Goal: Check status: Check status

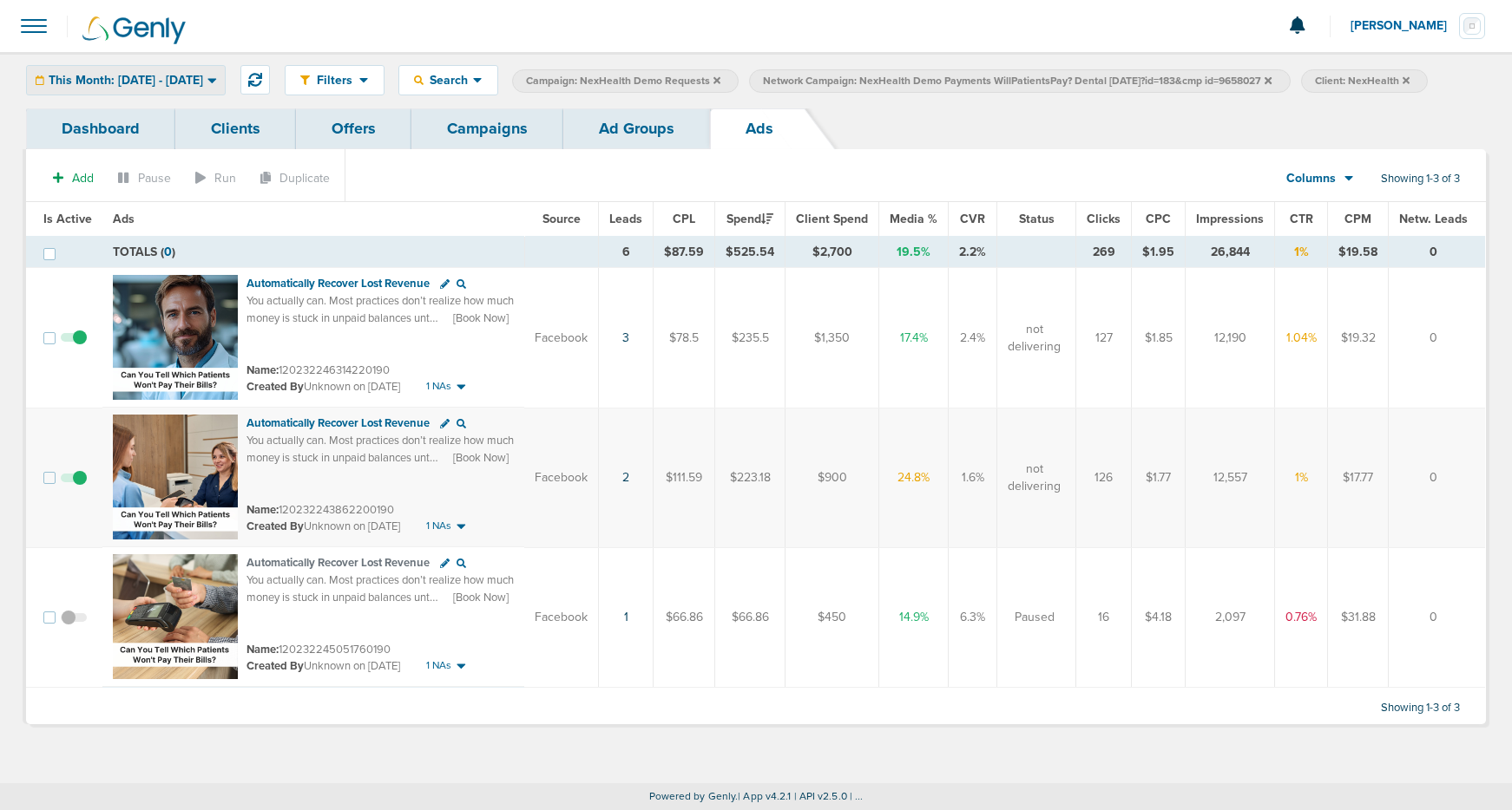
click at [144, 82] on span "This Month: [DATE] - [DATE]" at bounding box center [126, 80] width 155 height 12
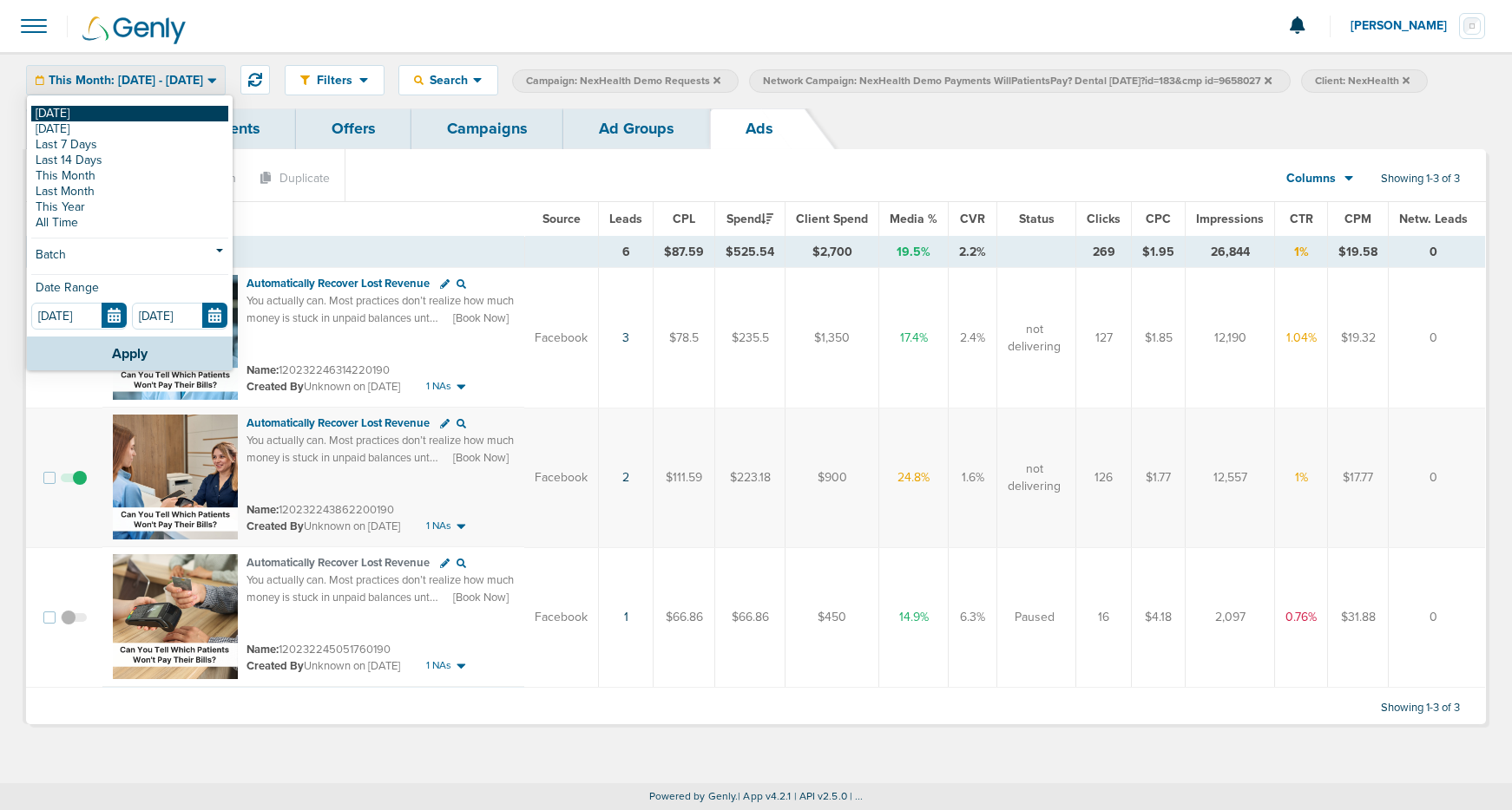
click at [122, 115] on link "[DATE]" at bounding box center [129, 114] width 197 height 16
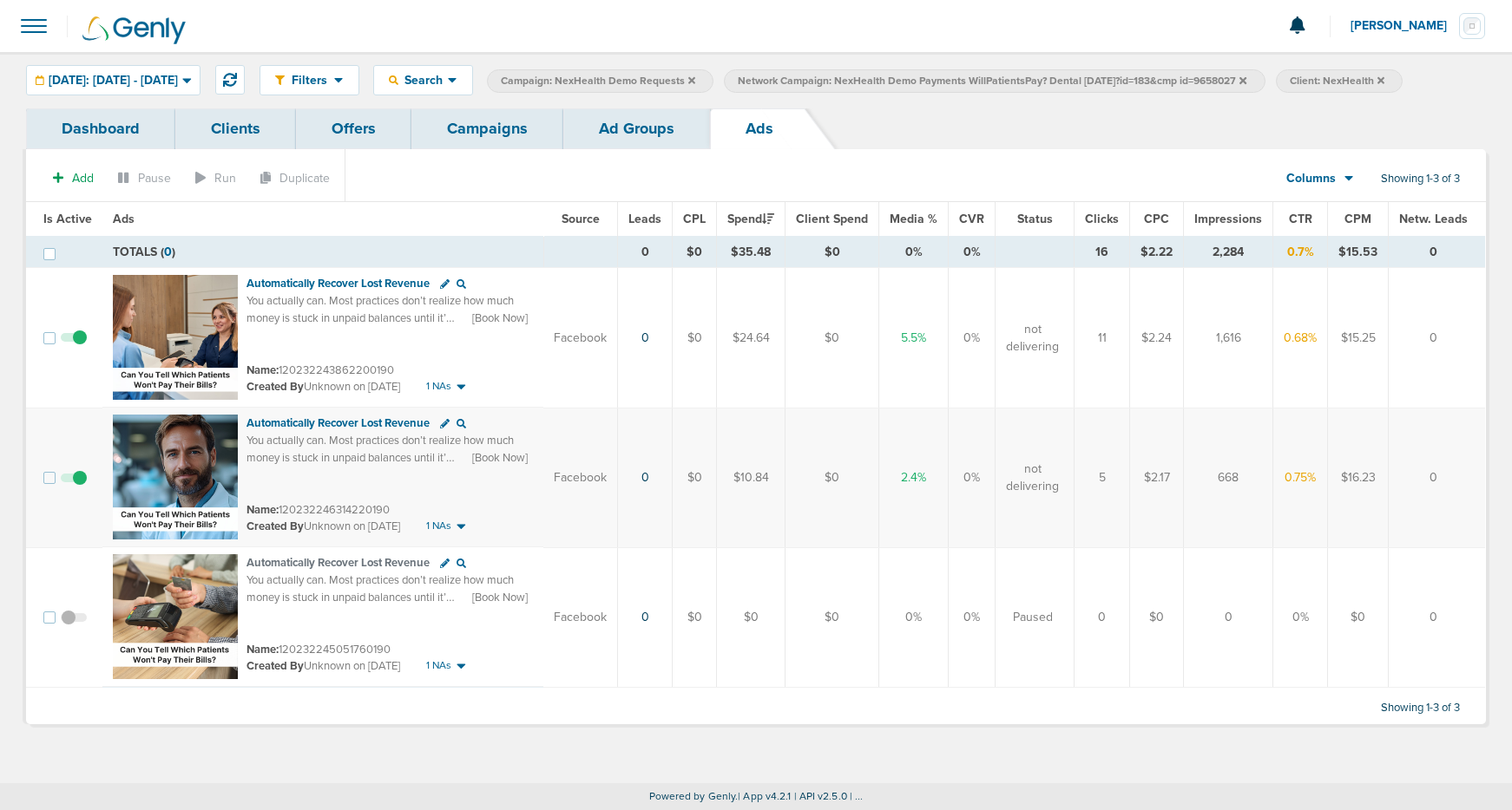
click at [462, 143] on link "Campaigns" at bounding box center [487, 128] width 152 height 41
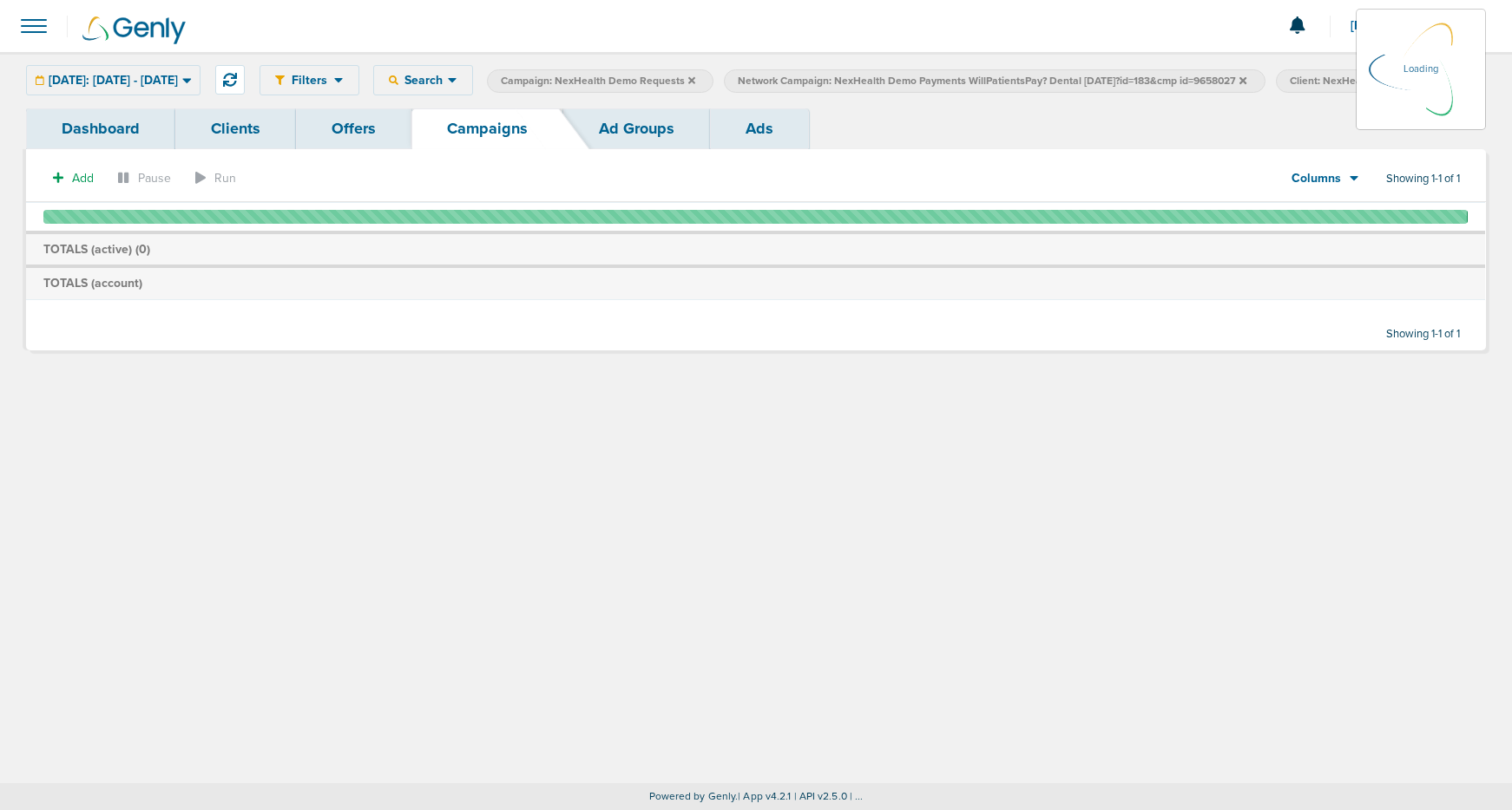
click at [695, 82] on icon at bounding box center [691, 79] width 7 height 7
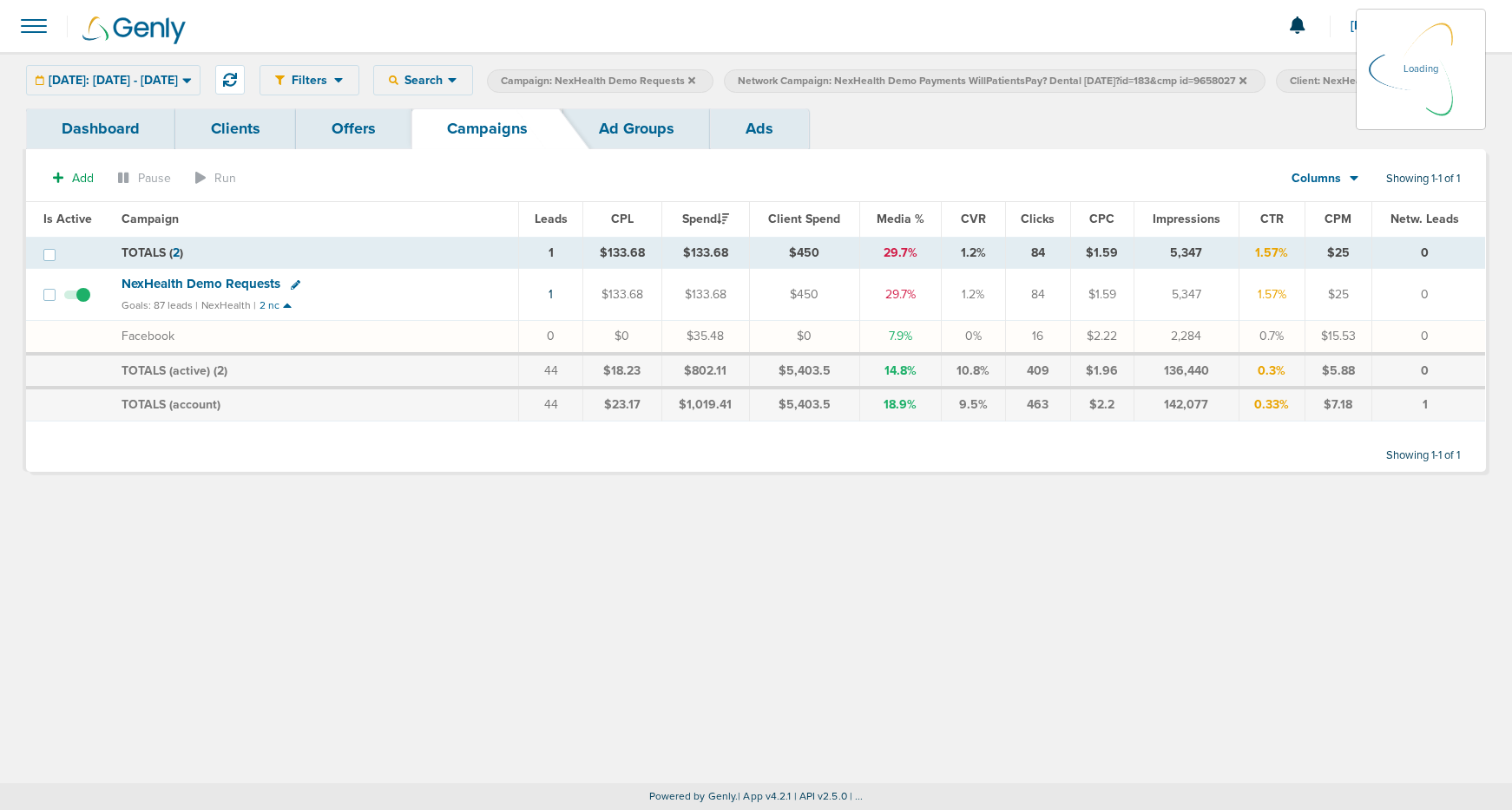
click at [695, 80] on icon at bounding box center [691, 79] width 7 height 7
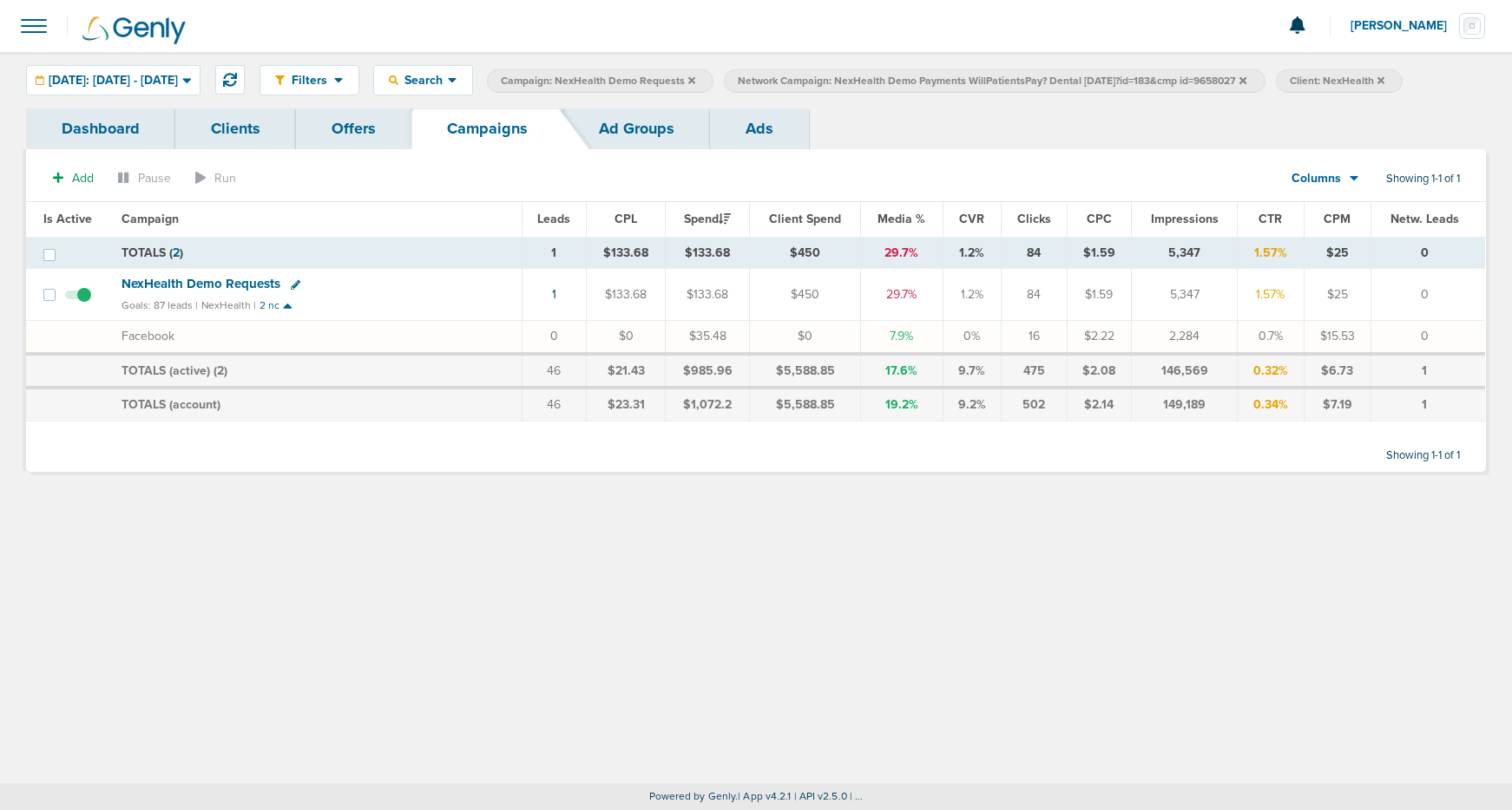
click at [1246, 80] on icon at bounding box center [1242, 79] width 7 height 7
click at [851, 79] on label "Client: NexHealth" at bounding box center [787, 81] width 127 height 23
drag, startPoint x: 880, startPoint y: 78, endPoint x: 864, endPoint y: 79, distance: 16.0
click at [832, 78] on icon at bounding box center [828, 79] width 7 height 7
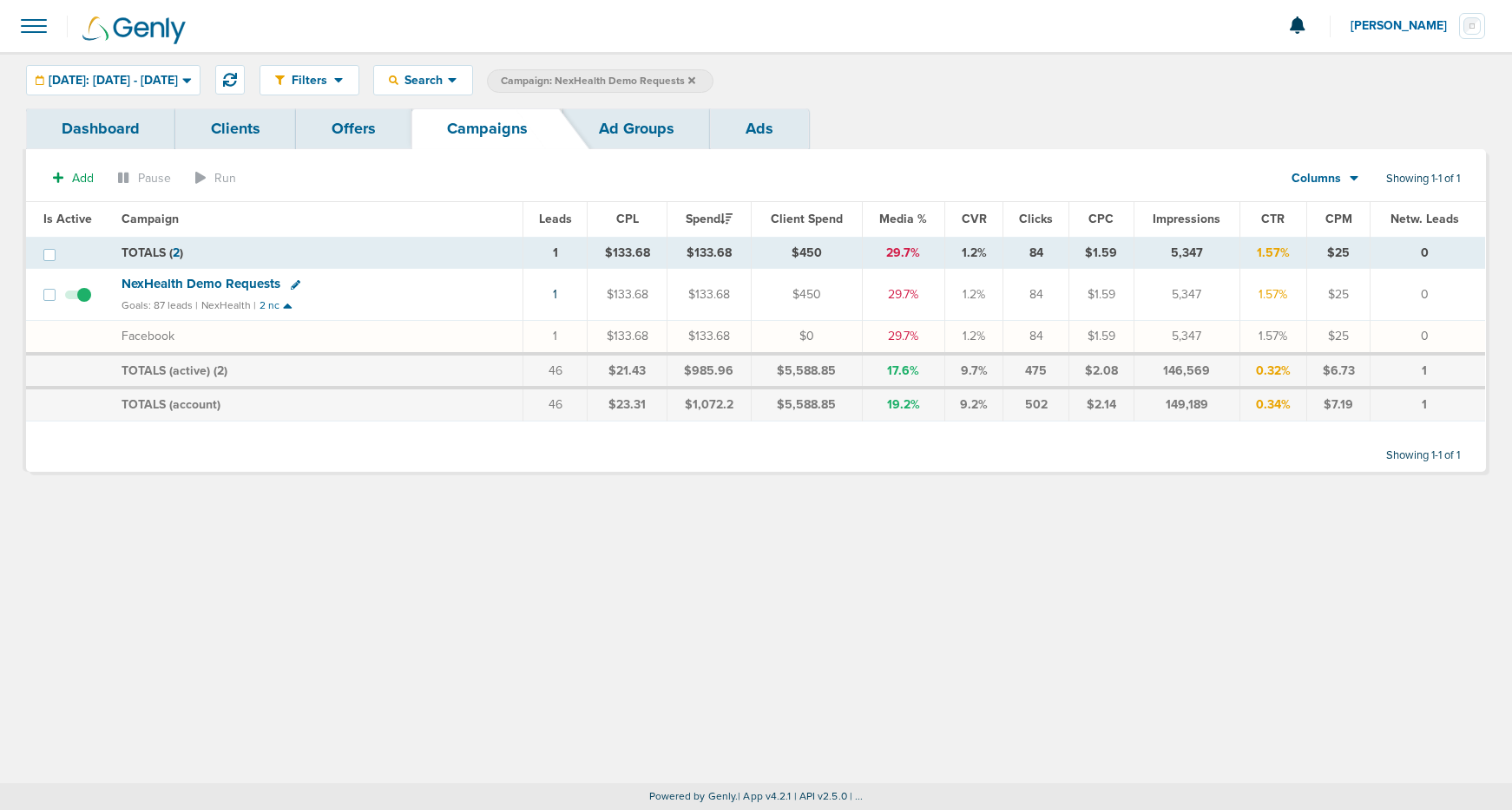
click at [695, 83] on icon at bounding box center [691, 80] width 7 height 10
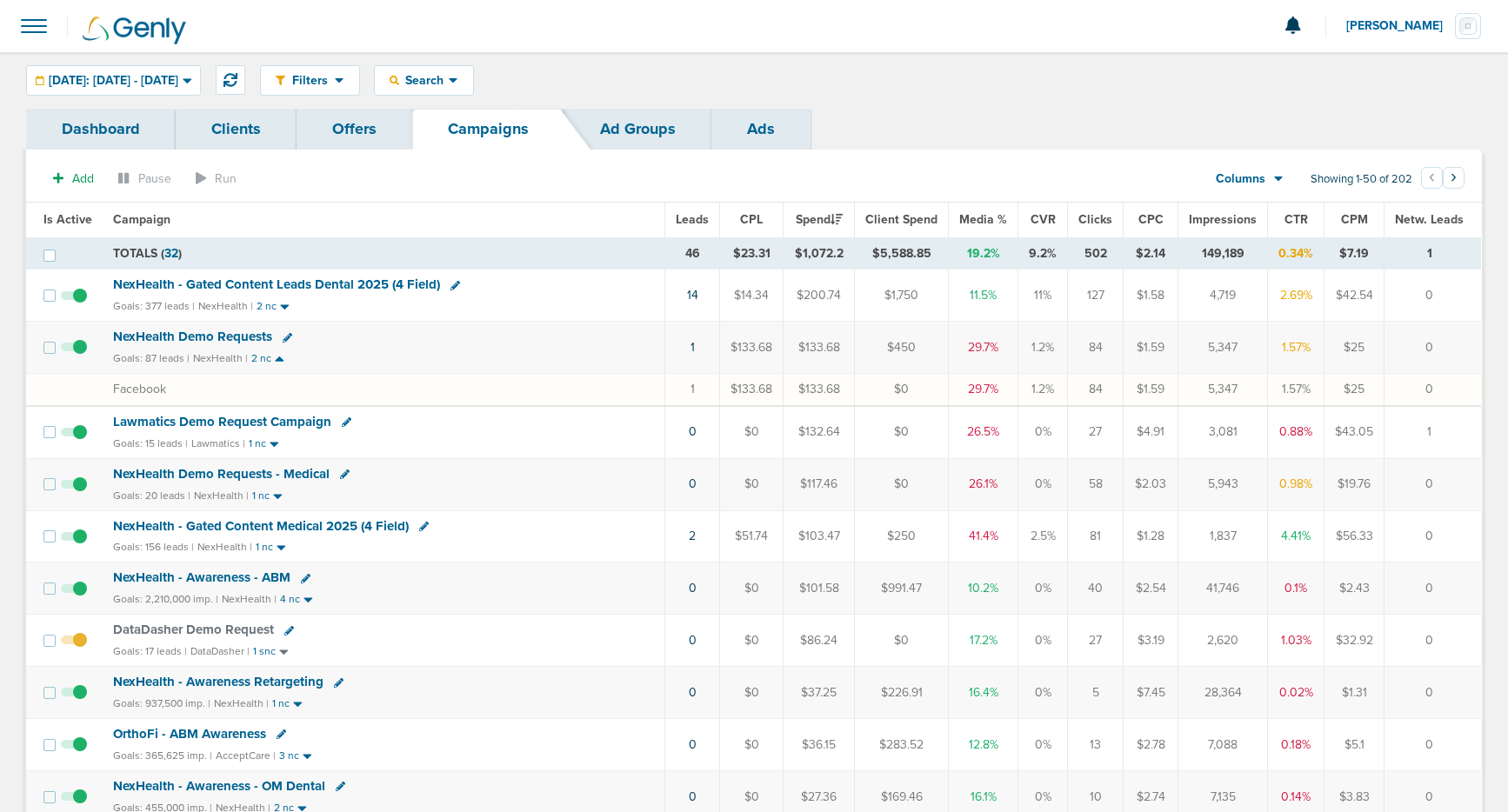
click at [40, 35] on span at bounding box center [34, 25] width 38 height 38
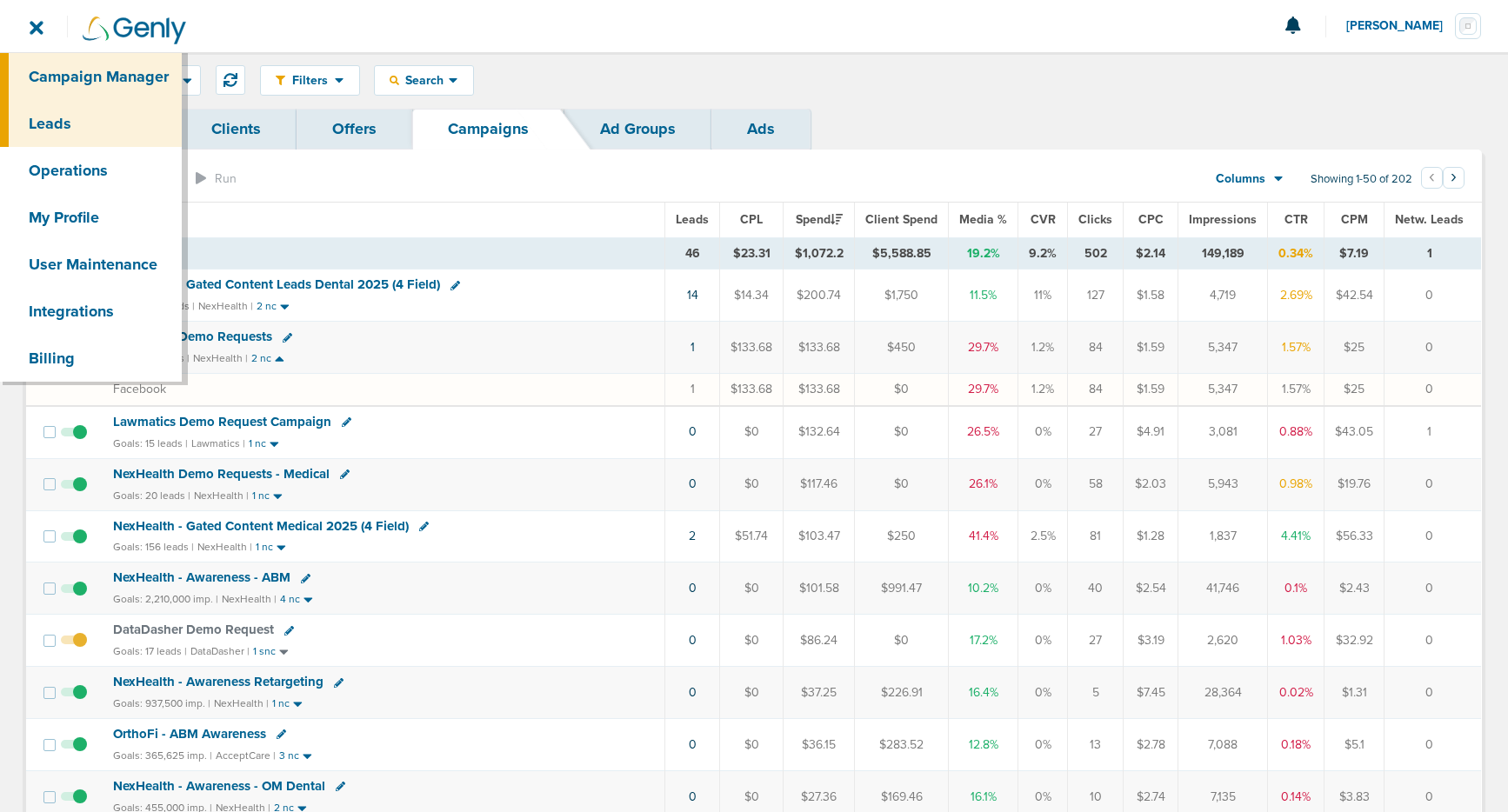
click at [61, 115] on link "Leads" at bounding box center [91, 123] width 182 height 47
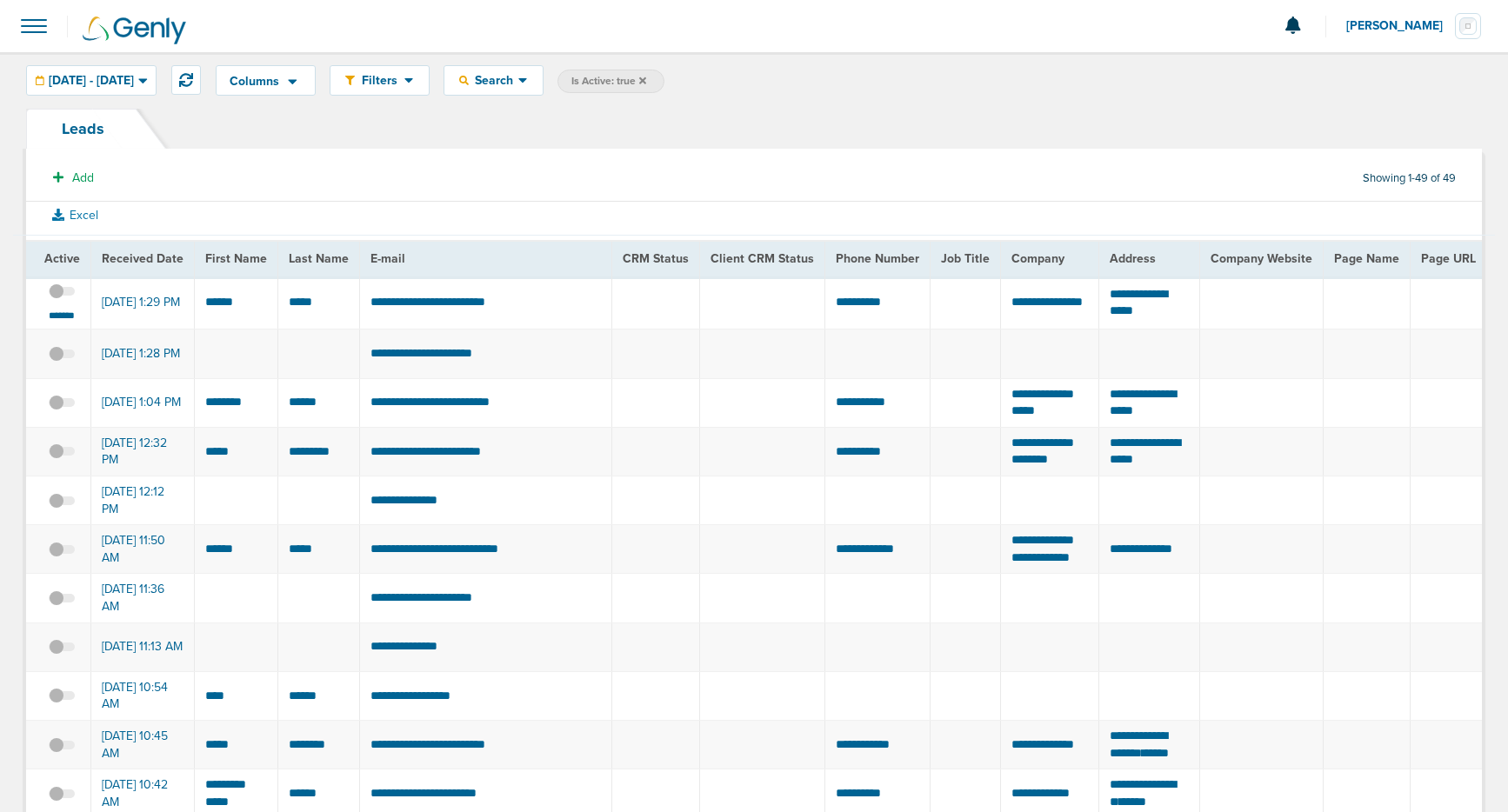
click at [646, 80] on icon at bounding box center [642, 79] width 7 height 7
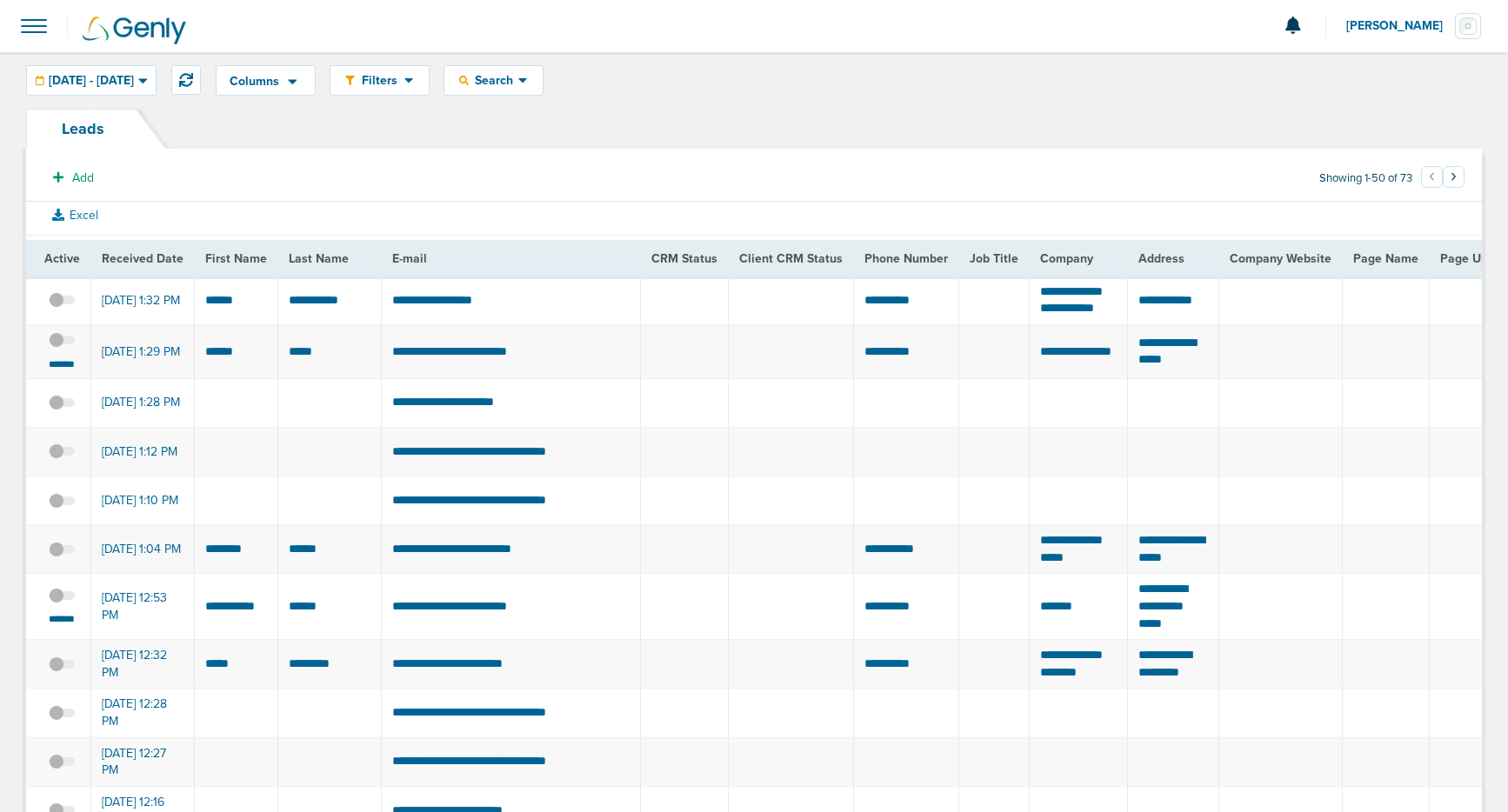
click at [59, 309] on span at bounding box center [62, 309] width 26 height 0
click at [62, 303] on input "checkbox" at bounding box center [62, 303] width 0 height 0
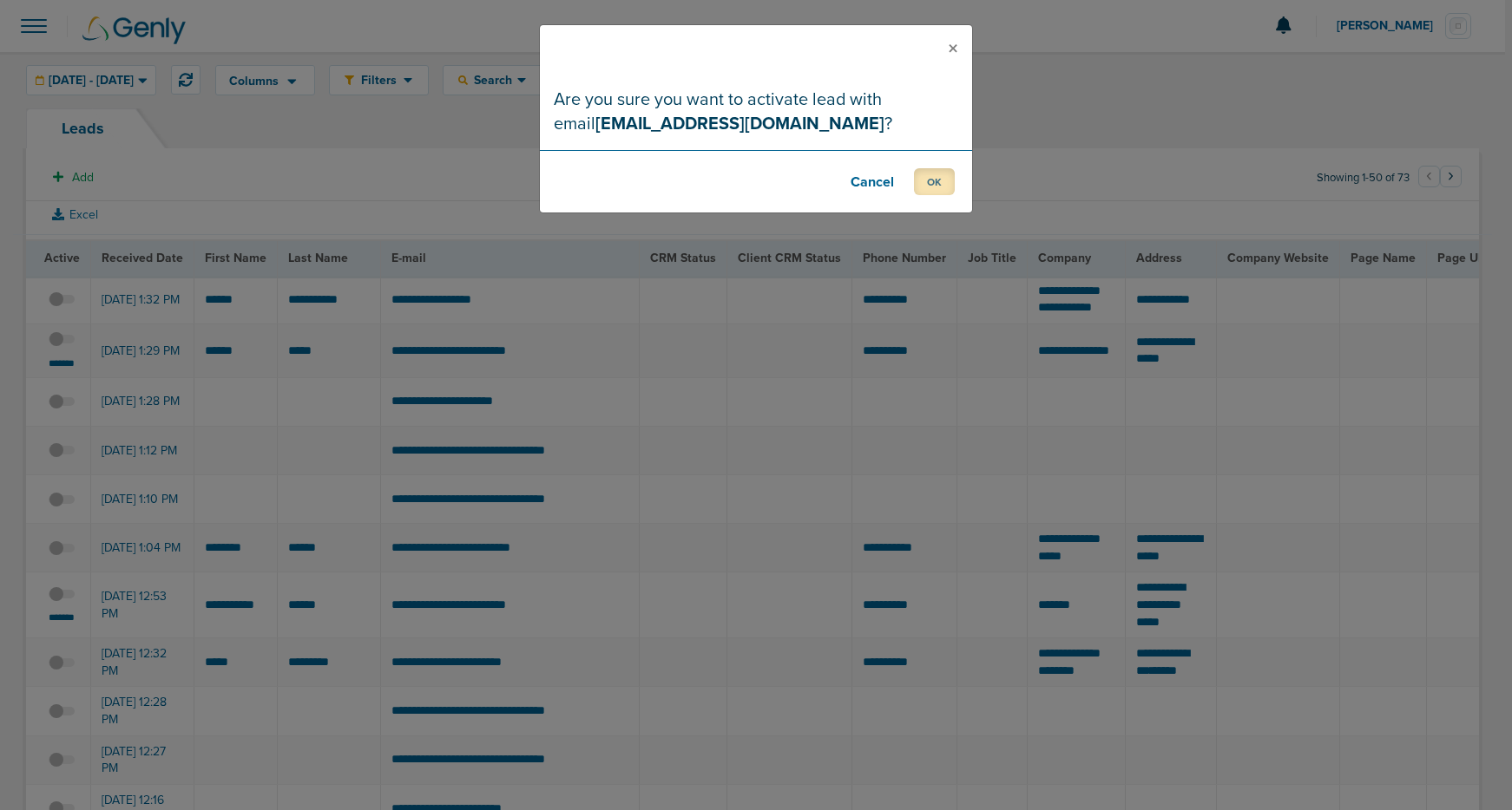
click at [925, 181] on button "OK" at bounding box center [934, 182] width 41 height 27
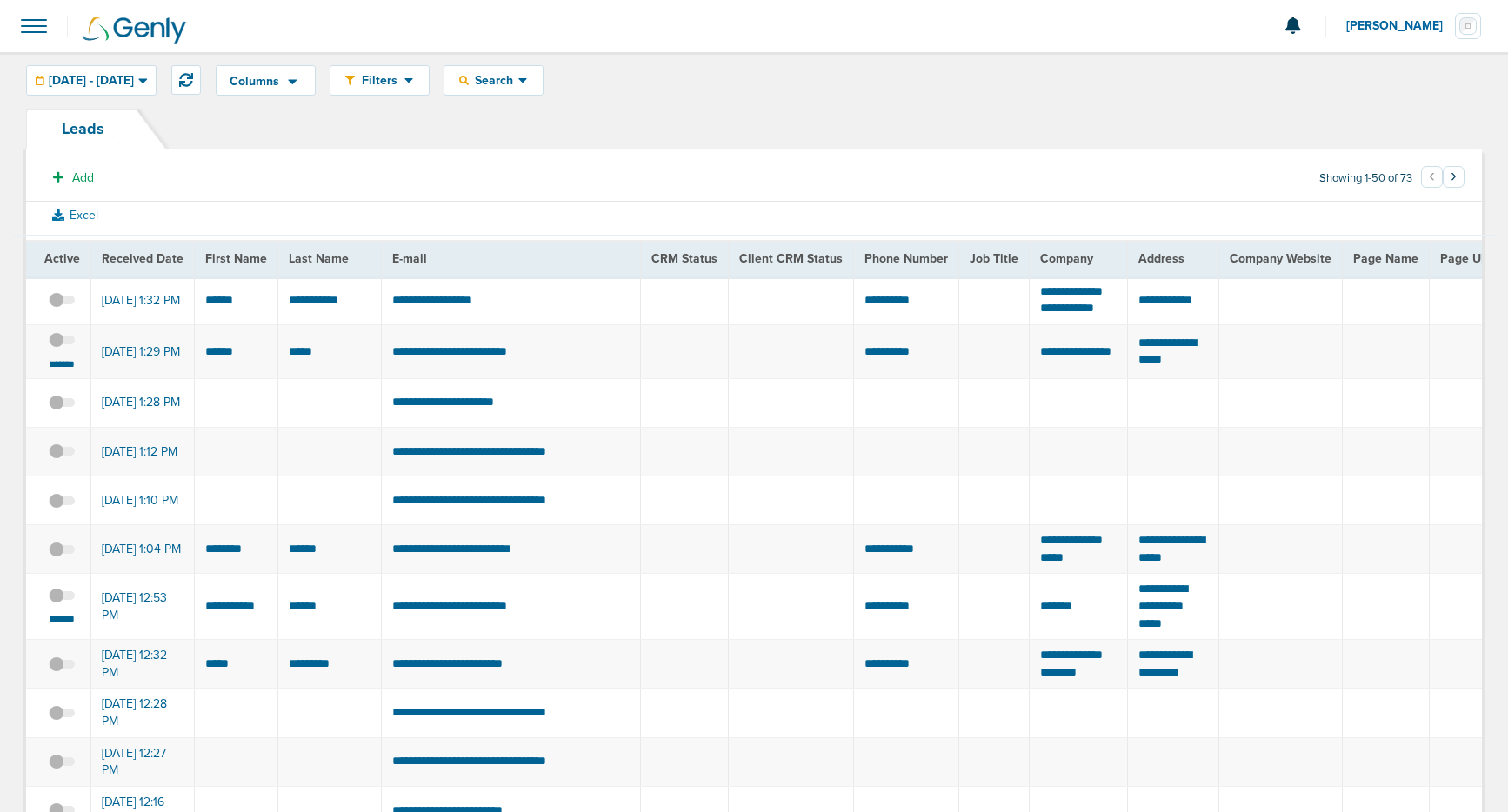
click at [24, 24] on span at bounding box center [34, 25] width 38 height 38
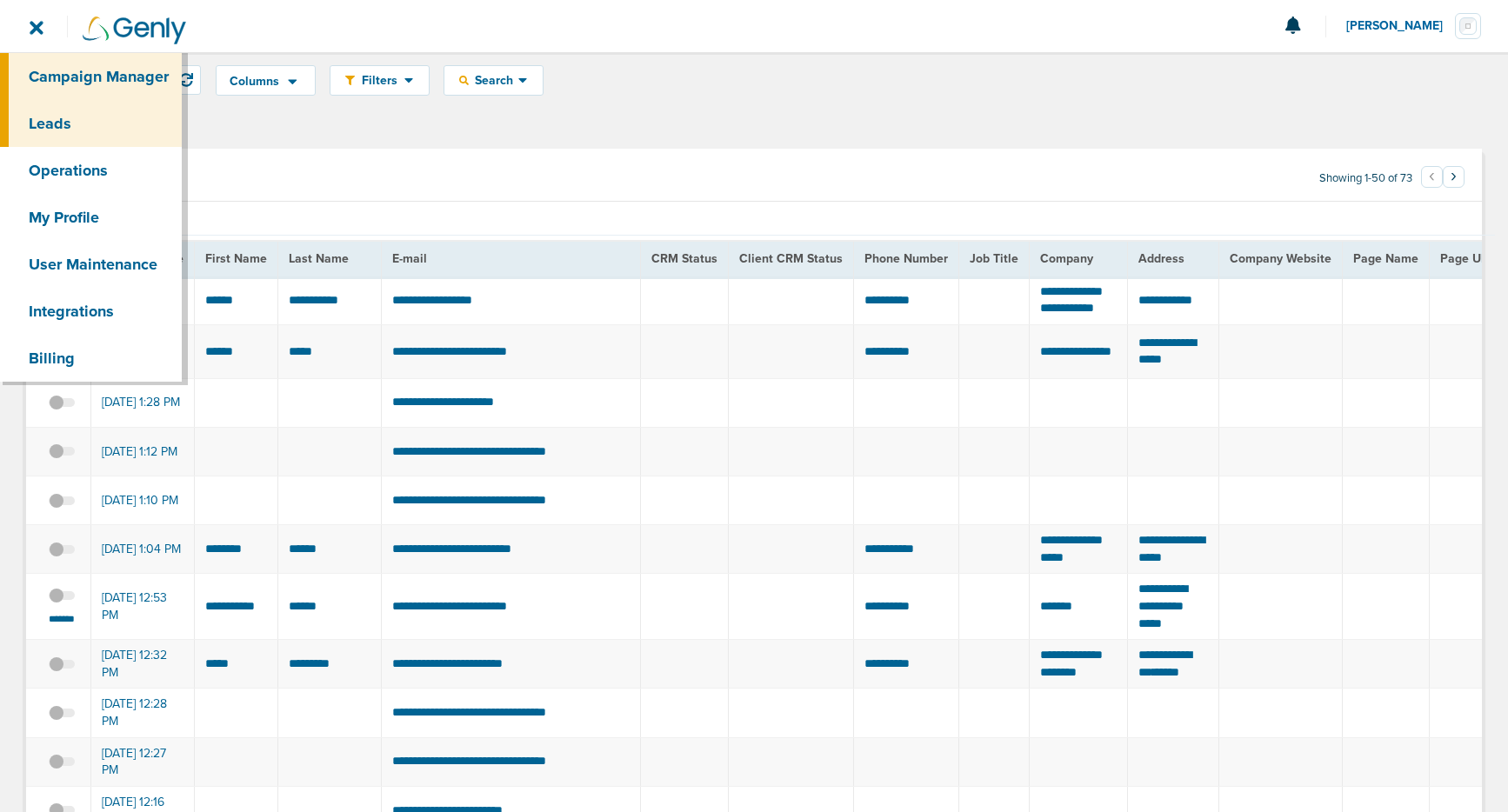
click at [51, 81] on link "Campaign Manager" at bounding box center [91, 77] width 182 height 47
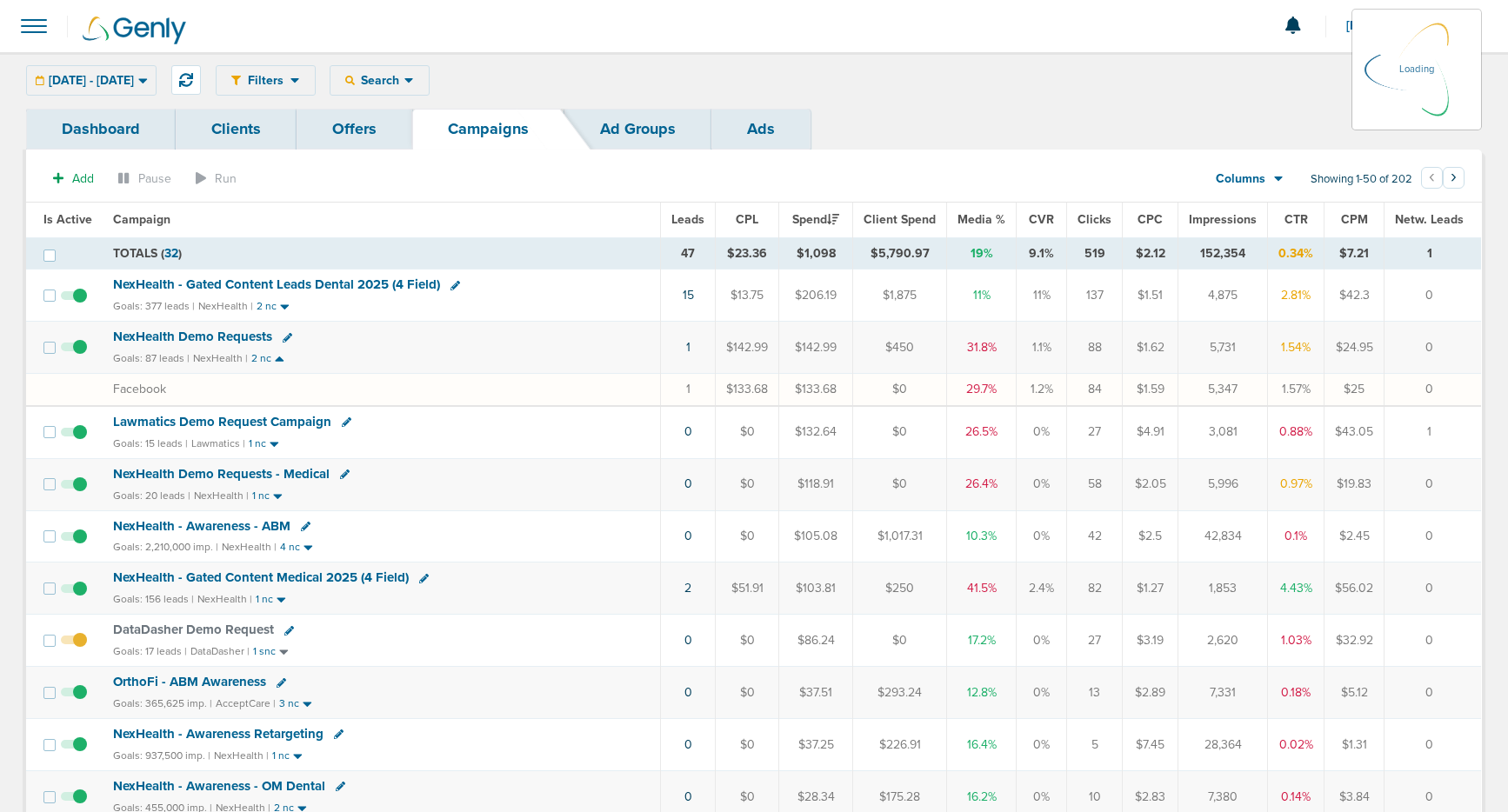
click at [193, 339] on span "NexHealth Demo Requests" at bounding box center [192, 336] width 159 height 16
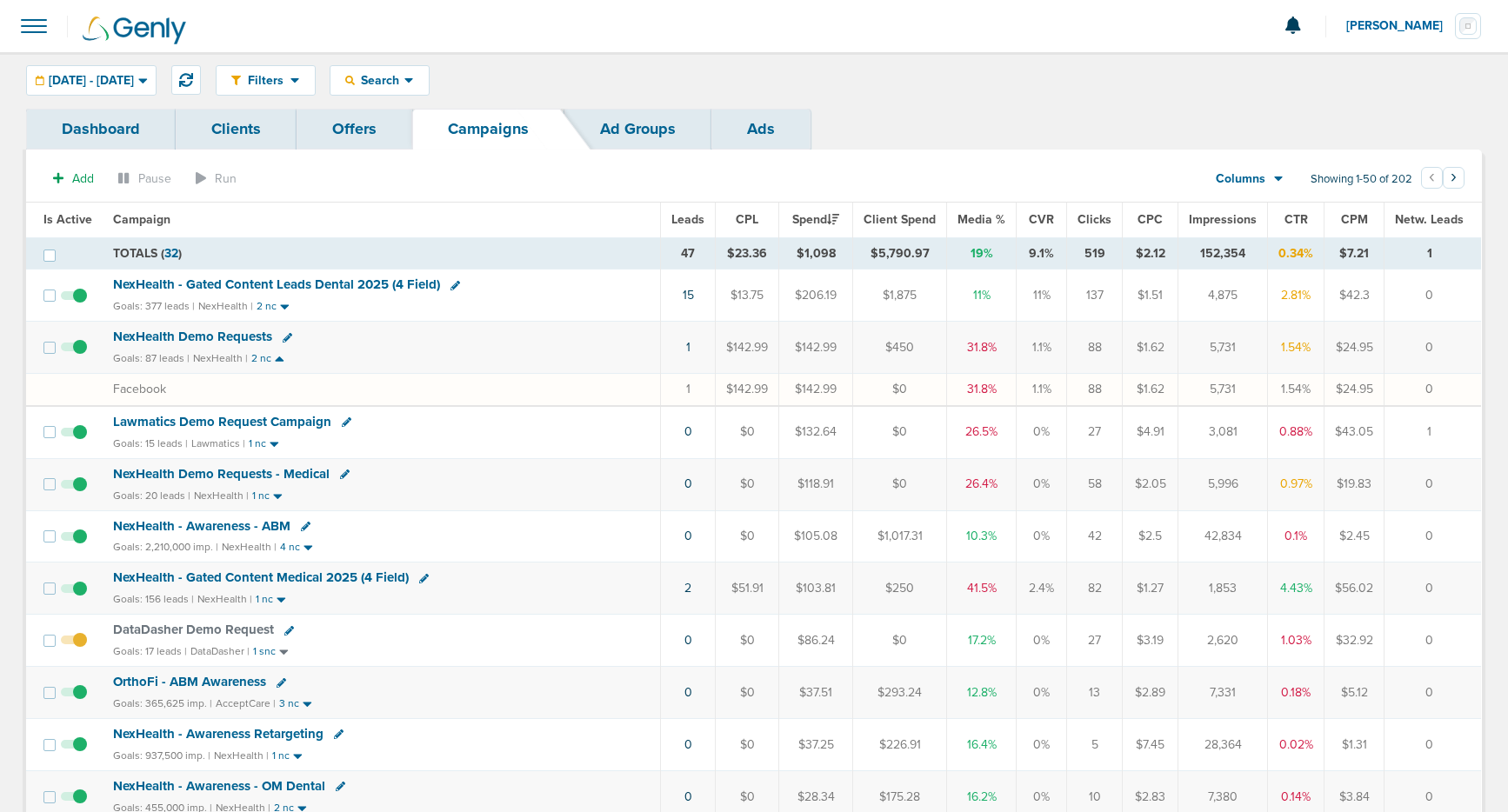
click at [174, 338] on span "NexHealth Demo Requests" at bounding box center [192, 336] width 159 height 16
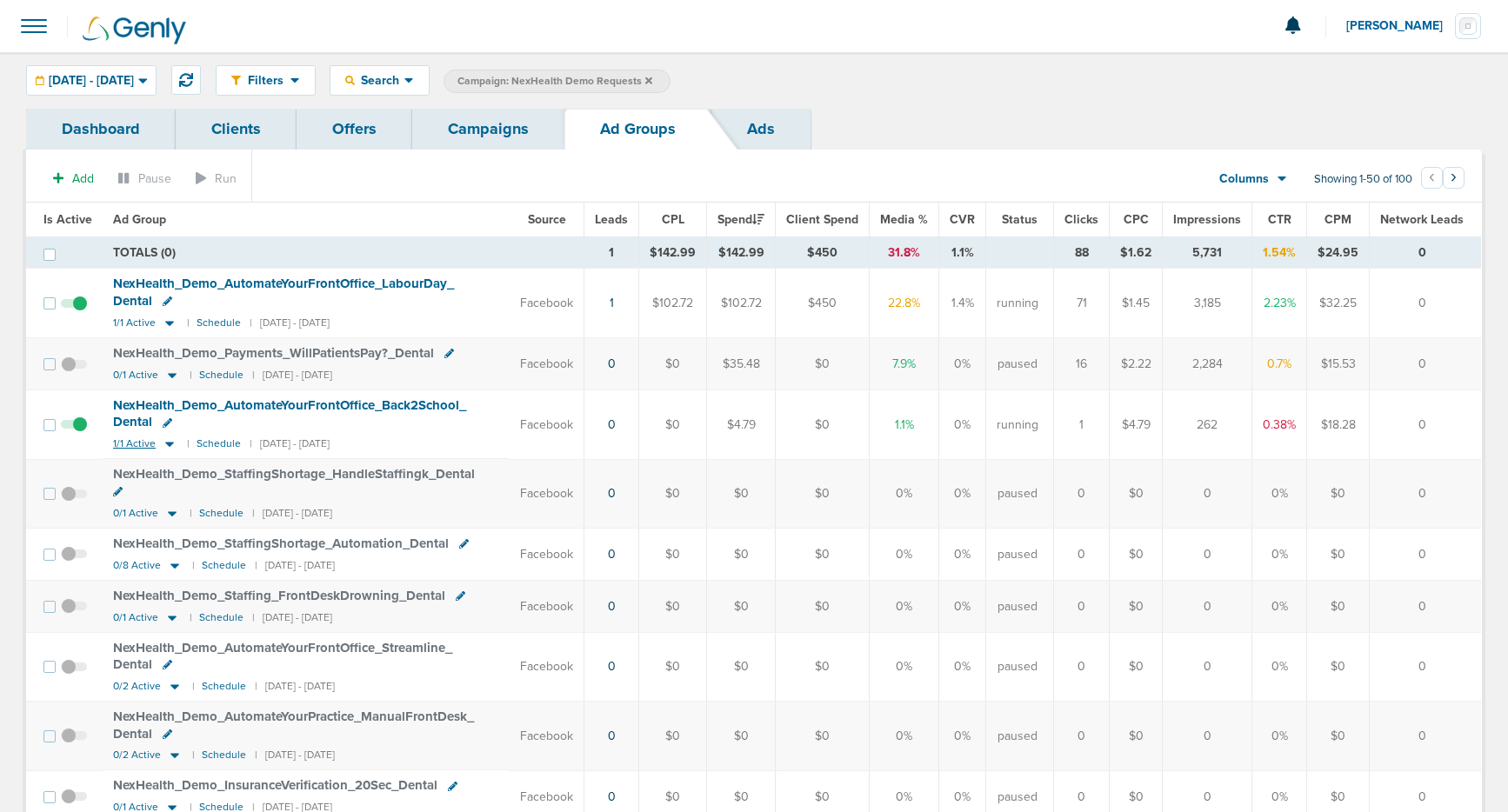
click at [168, 442] on icon at bounding box center [169, 445] width 8 height 6
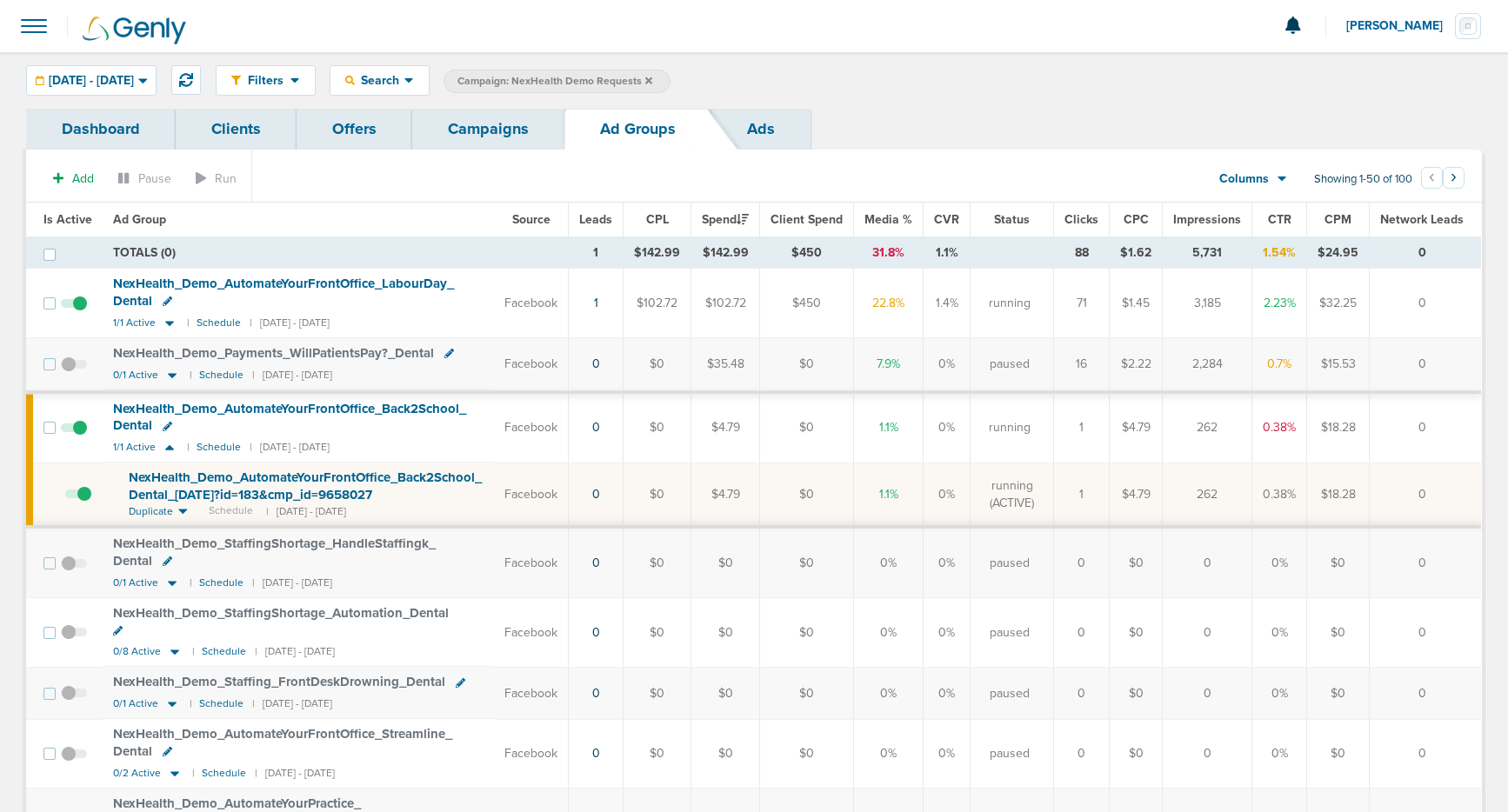
click at [81, 437] on span at bounding box center [74, 437] width 26 height 0
click at [74, 431] on input "checkbox" at bounding box center [74, 431] width 0 height 0
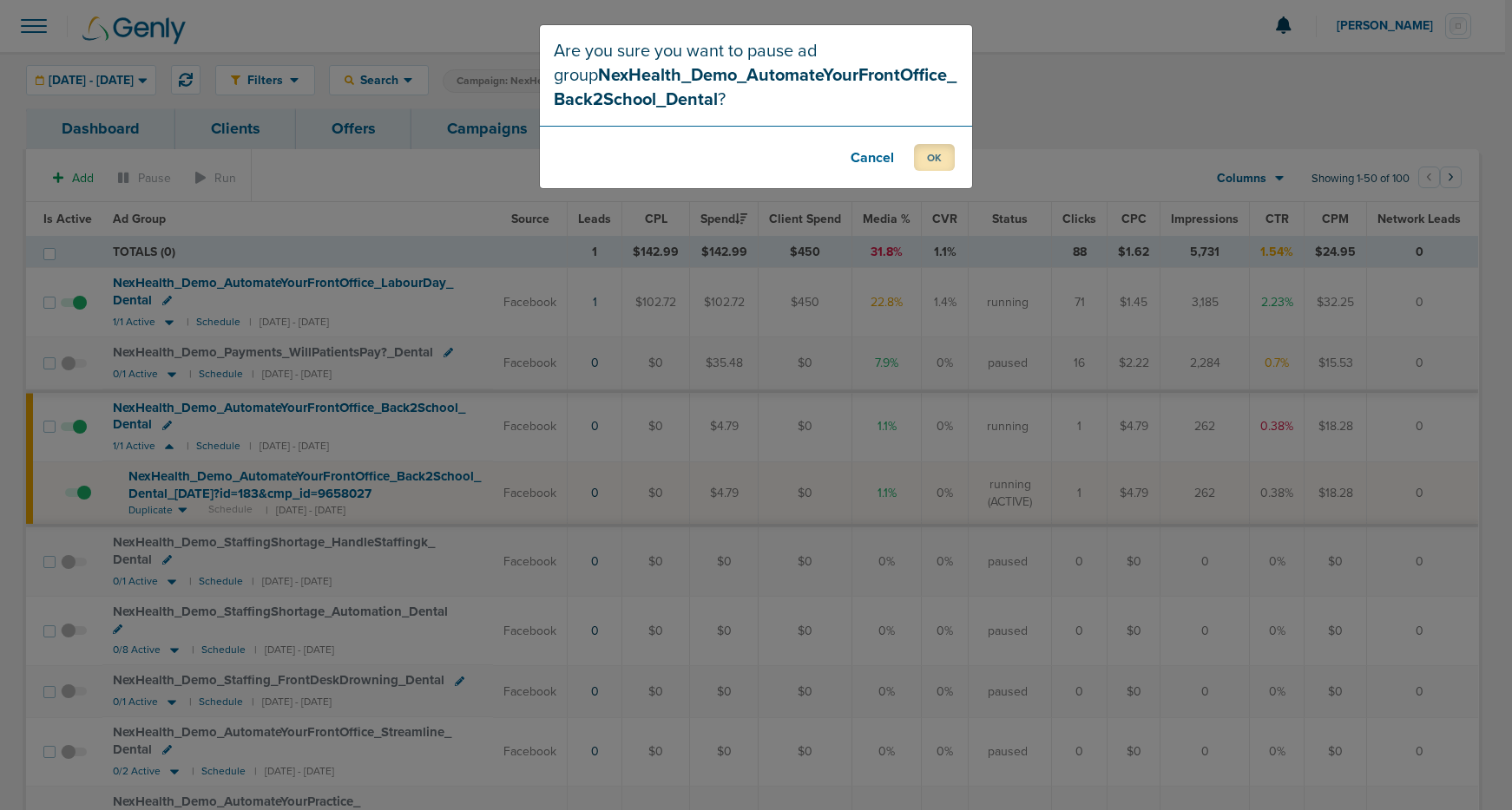
drag, startPoint x: 929, startPoint y: 157, endPoint x: 908, endPoint y: 204, distance: 51.5
click at [929, 158] on button "OK" at bounding box center [934, 157] width 41 height 27
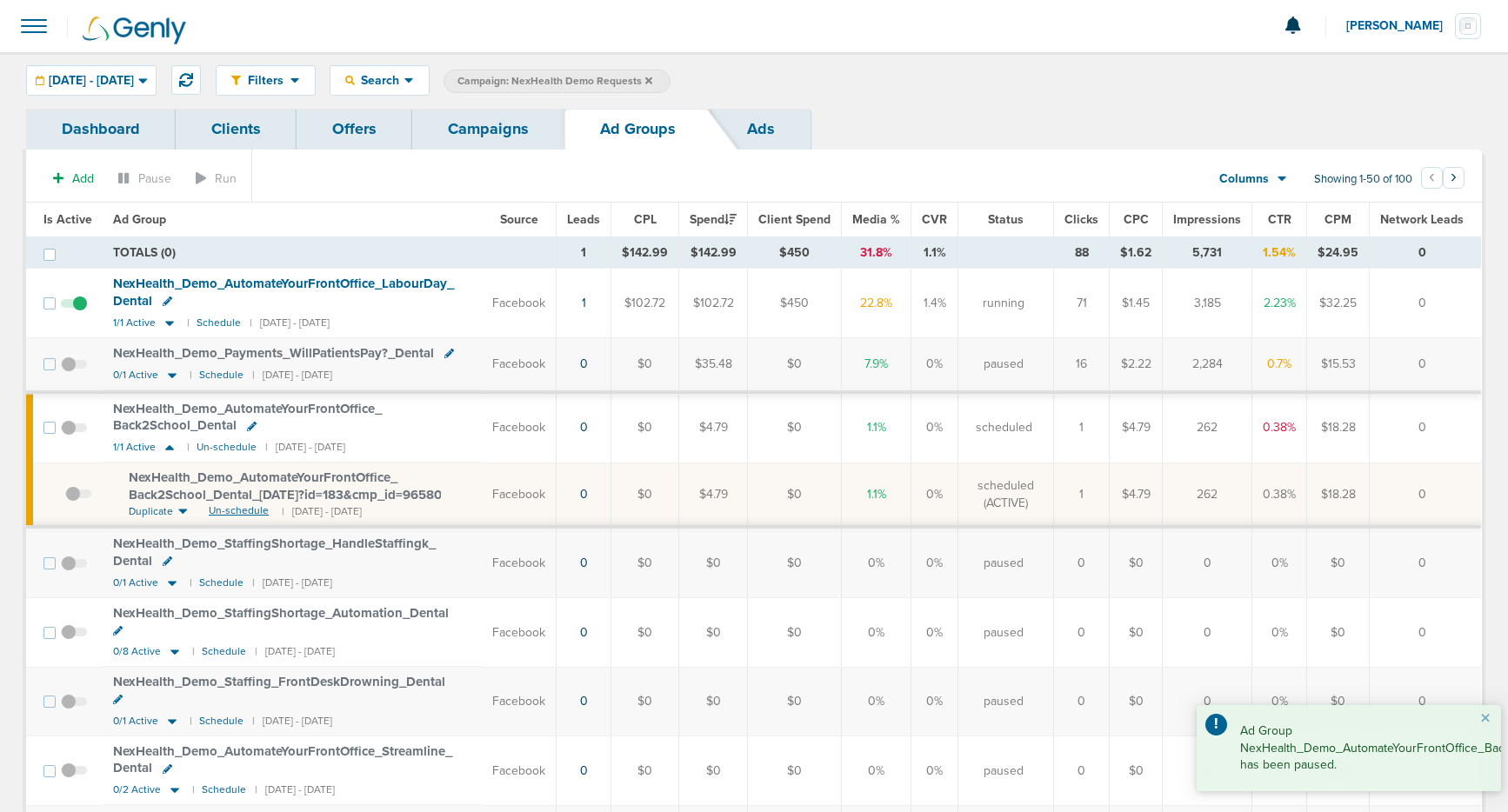
click at [218, 516] on span "Un-schedule" at bounding box center [239, 511] width 60 height 15
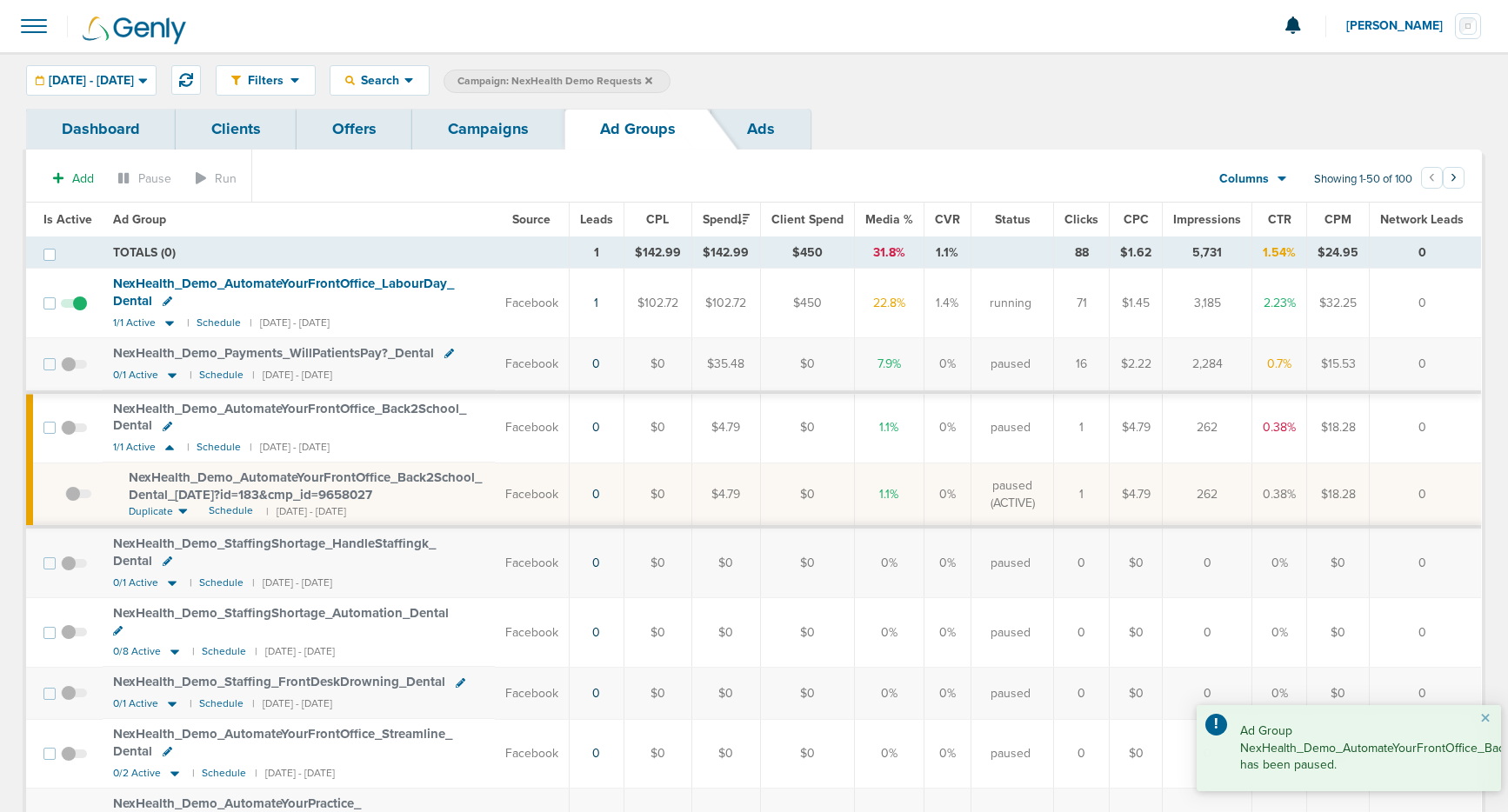
click at [244, 489] on span "NexHealth_ Demo_ AutomateYourFrontOffice_ Back2School_ Dental_ [DATE]?id=183&cm…" at bounding box center [305, 485] width 353 height 33
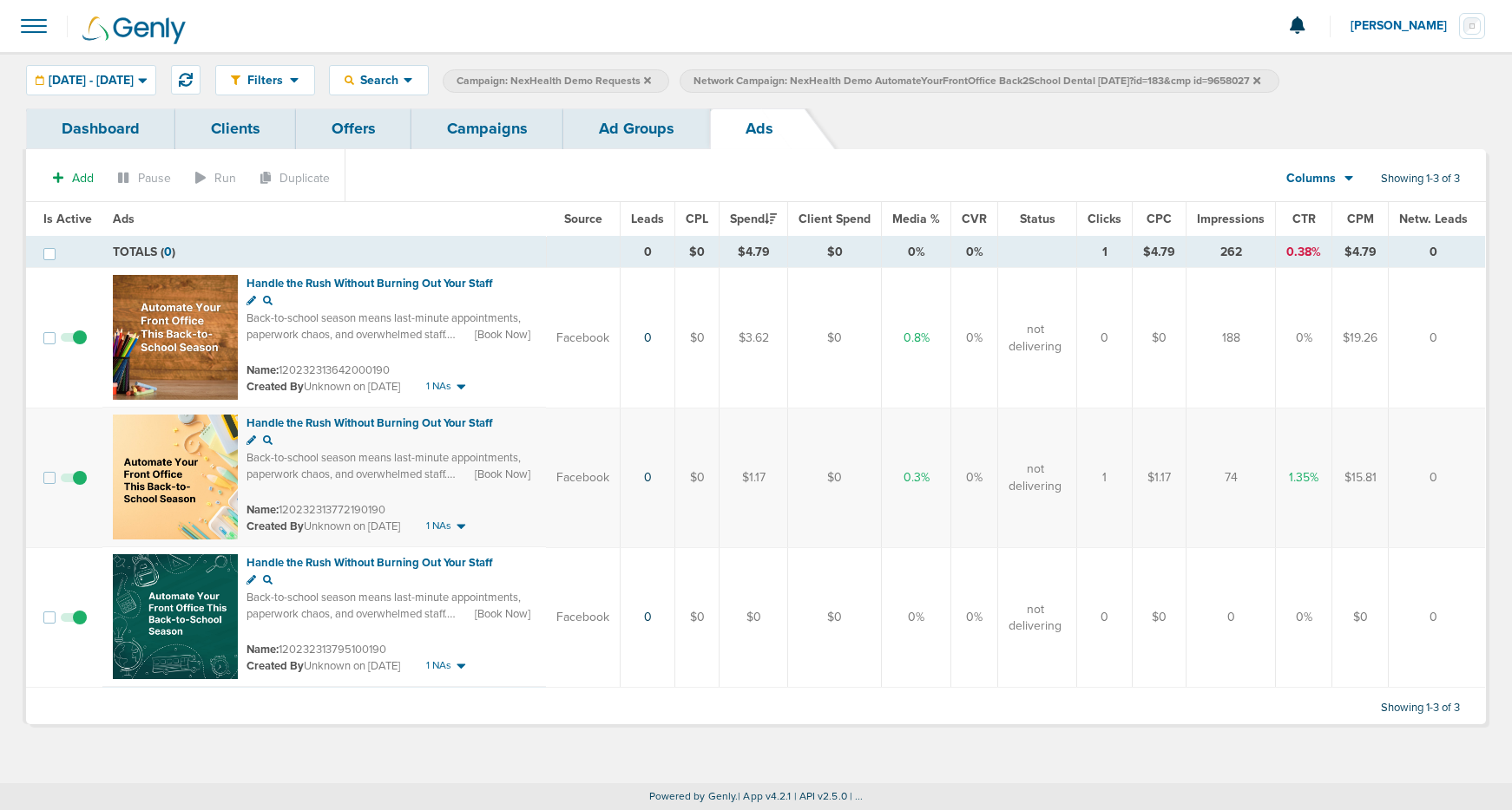
click at [629, 123] on link "Ad Groups" at bounding box center [636, 128] width 146 height 41
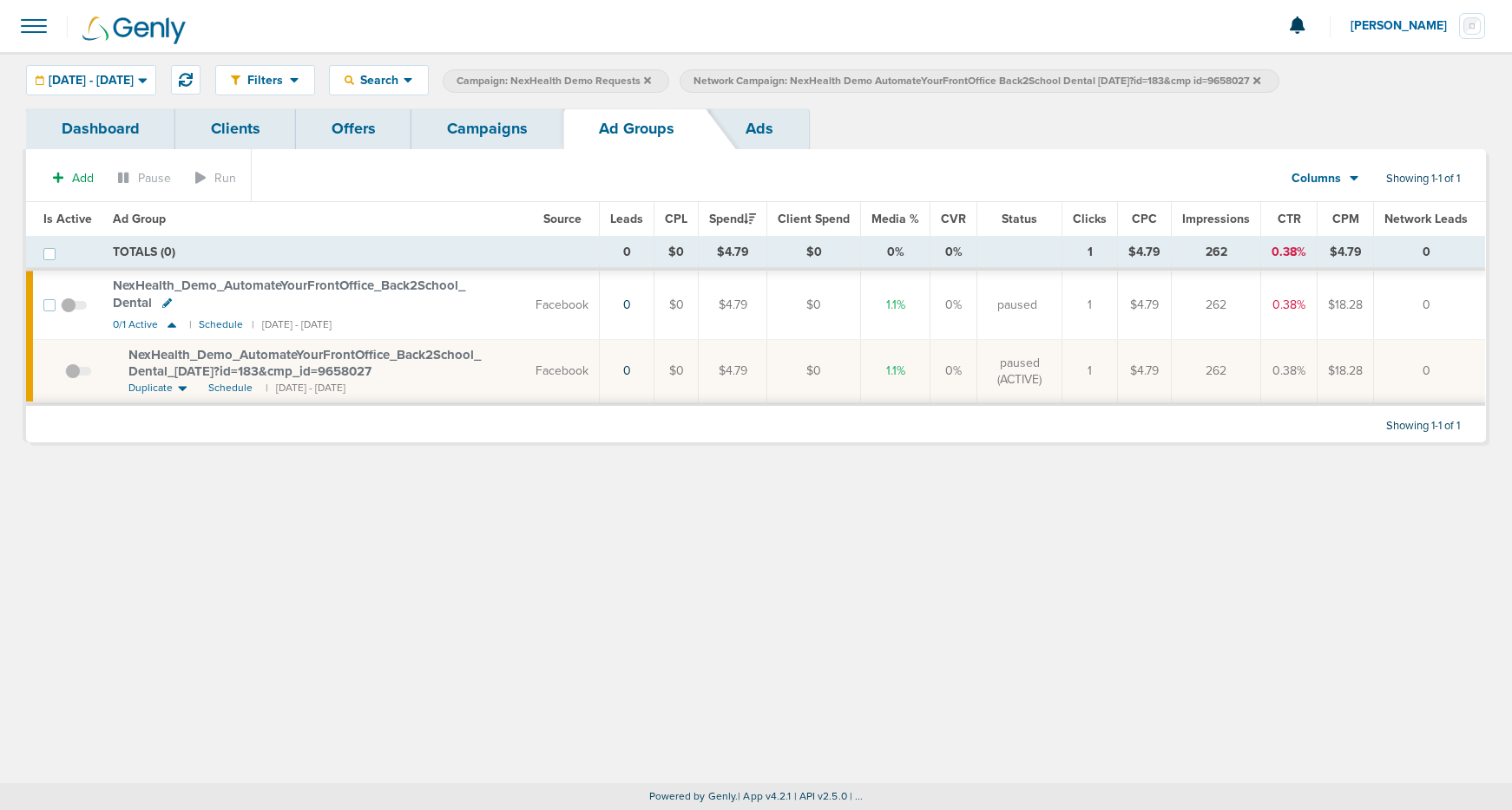
click at [497, 125] on link "Campaigns" at bounding box center [487, 128] width 152 height 41
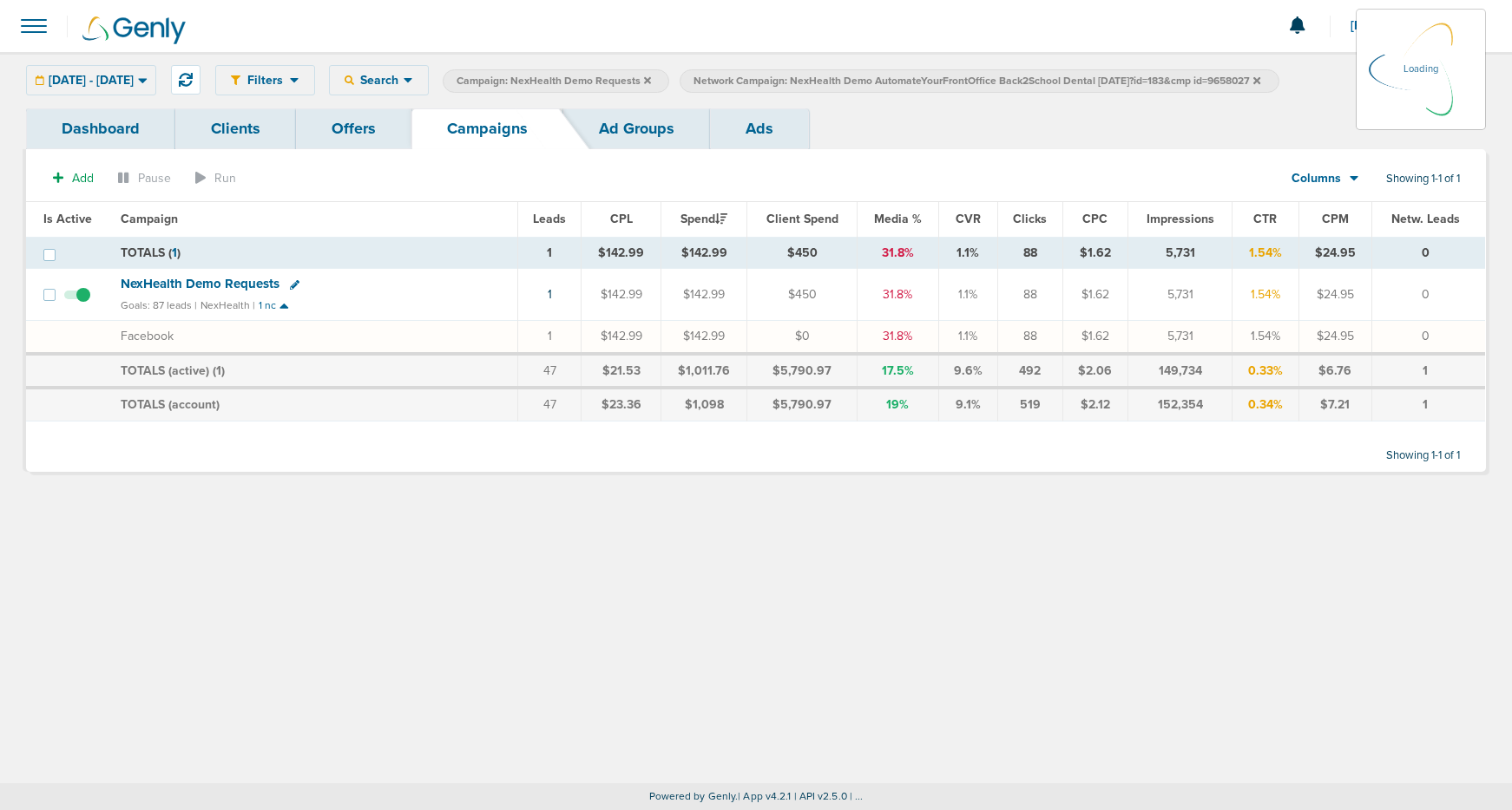
click at [640, 123] on link "Ad Groups" at bounding box center [636, 128] width 146 height 41
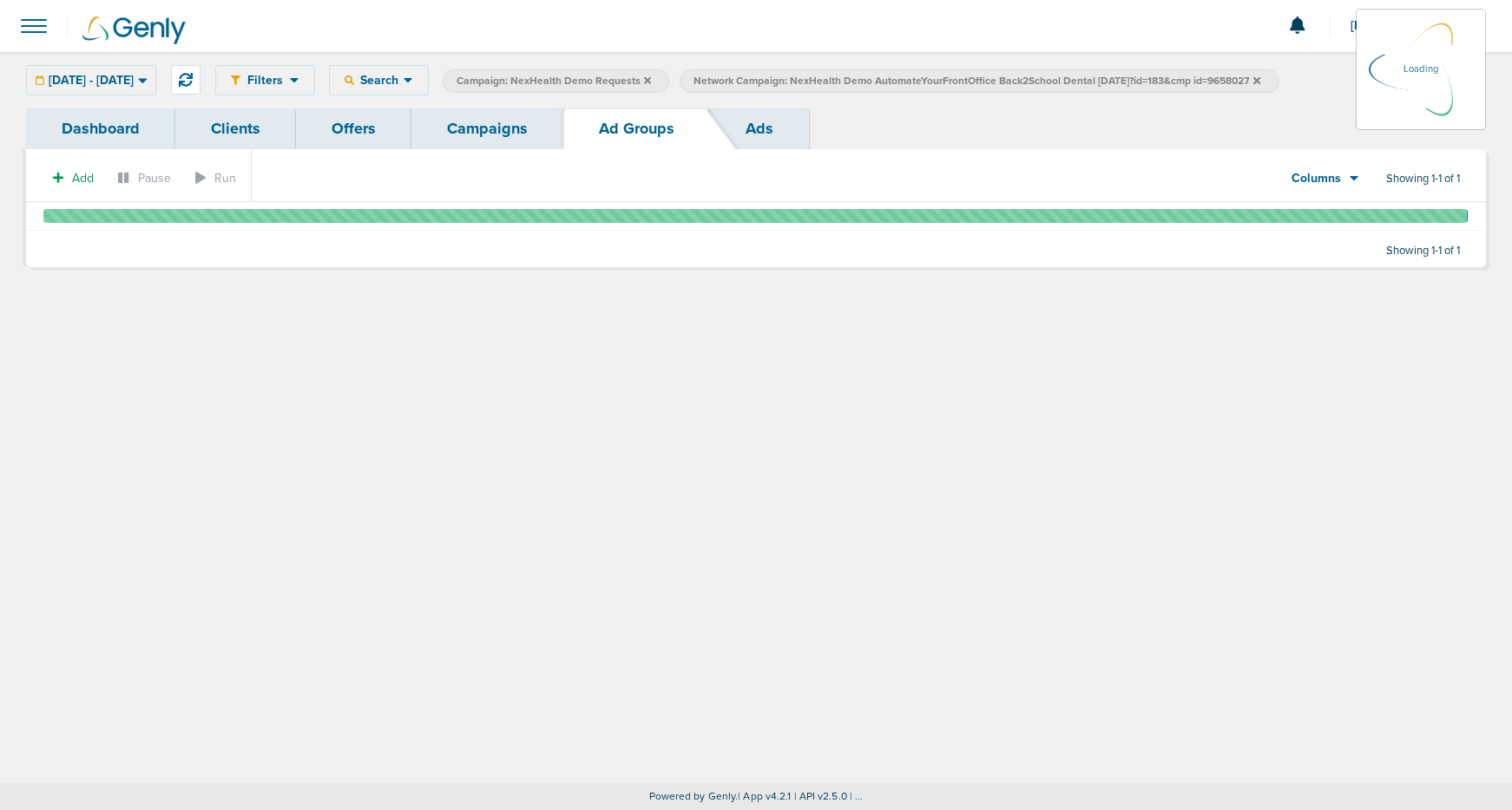
click at [1260, 80] on icon at bounding box center [1256, 80] width 7 height 10
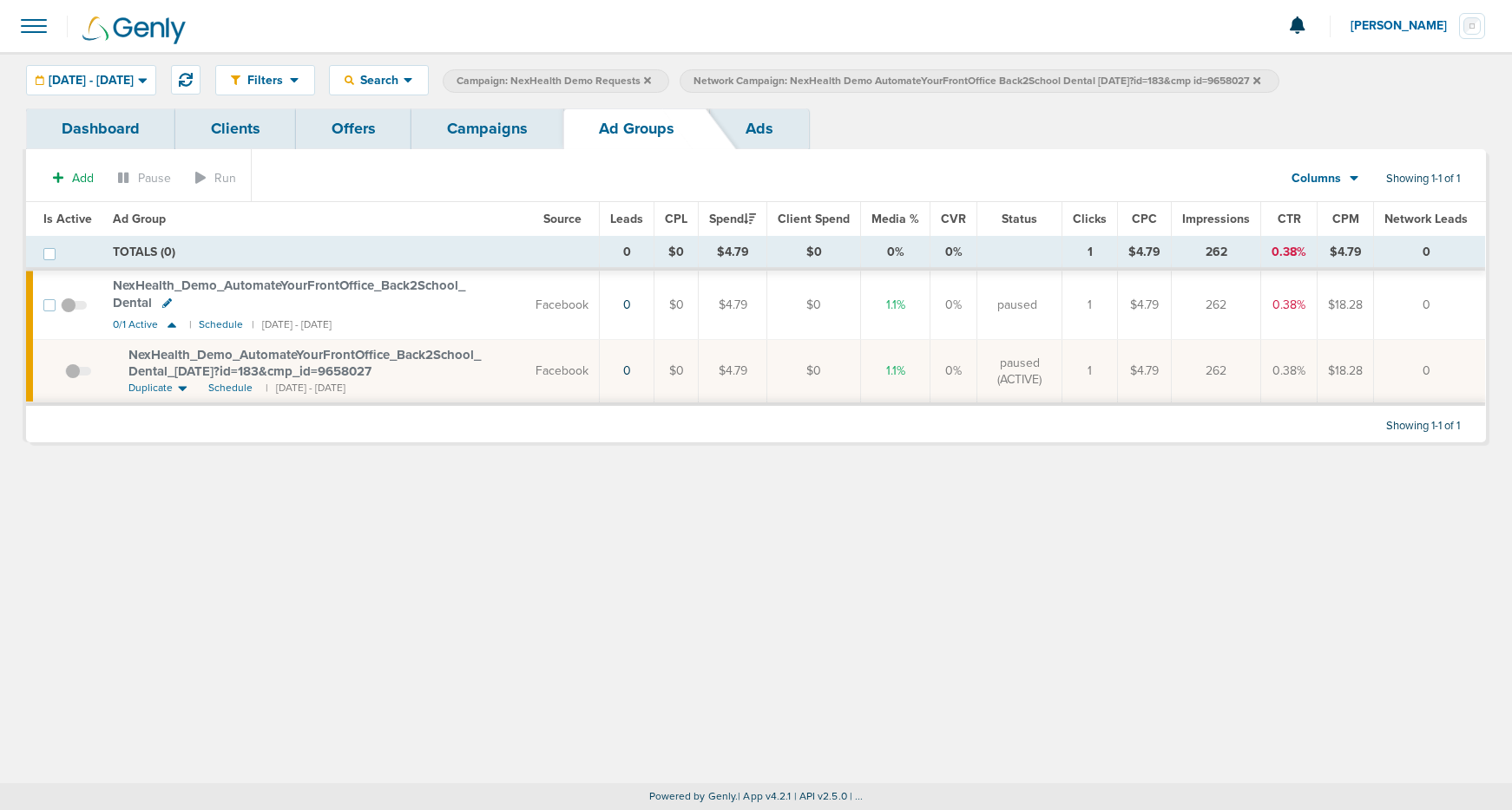
click at [1260, 80] on icon at bounding box center [1256, 80] width 7 height 10
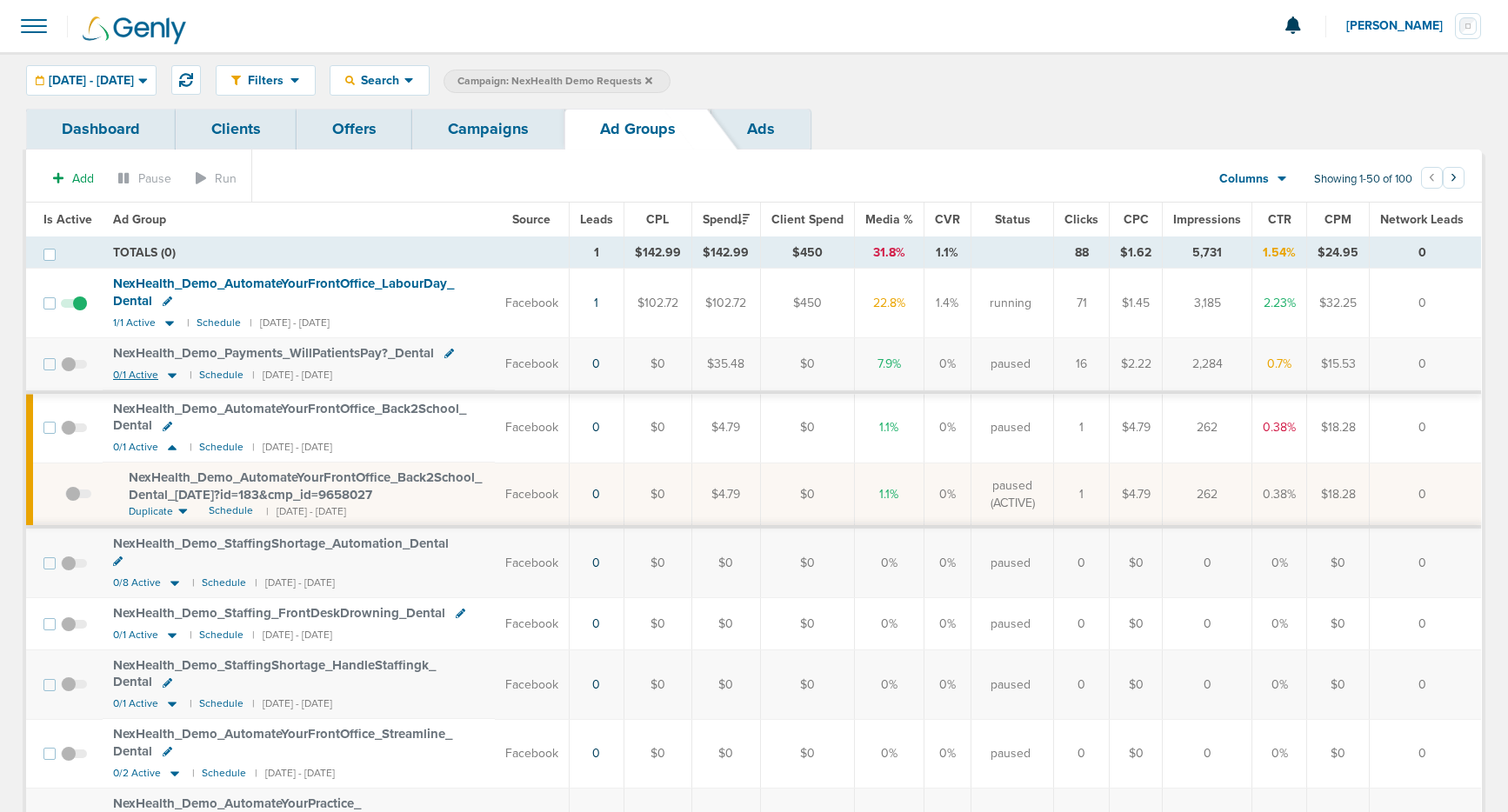
click at [163, 374] on icon at bounding box center [172, 375] width 18 height 15
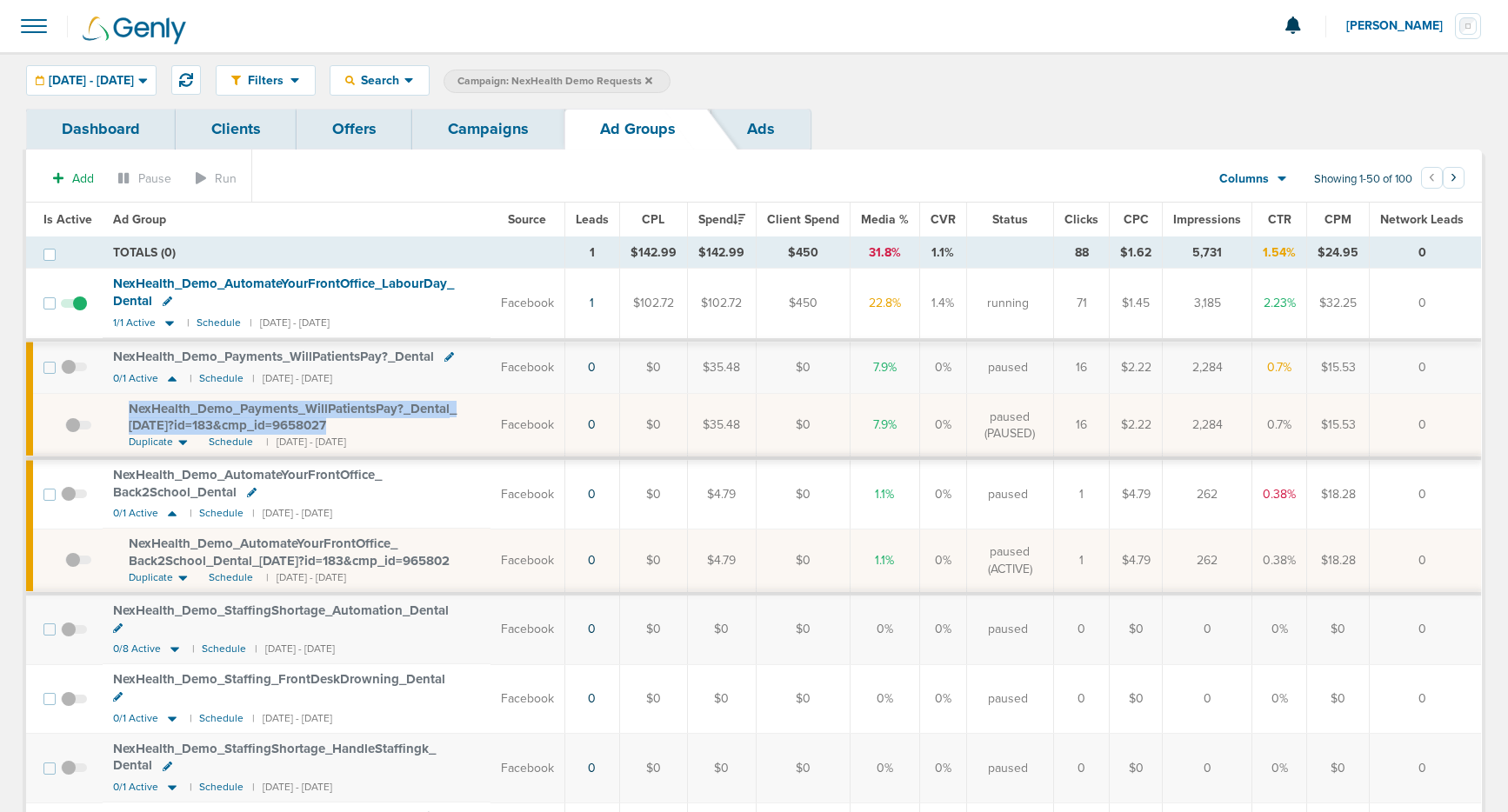
drag, startPoint x: 120, startPoint y: 406, endPoint x: 396, endPoint y: 423, distance: 276.5
click at [396, 423] on td "NexHealth_ Demo_ Payments_ WillPatientsPay?_ Dental_ [DATE]?id=183&cmp_ id=9658…" at bounding box center [296, 426] width 388 height 64
copy span "NexHealth_ Demo_ Payments_ WillPatientsPay?_ Dental_ [DATE]?id=183&cmp_ id=9658…"
click at [466, 131] on link "Campaigns" at bounding box center [488, 129] width 152 height 41
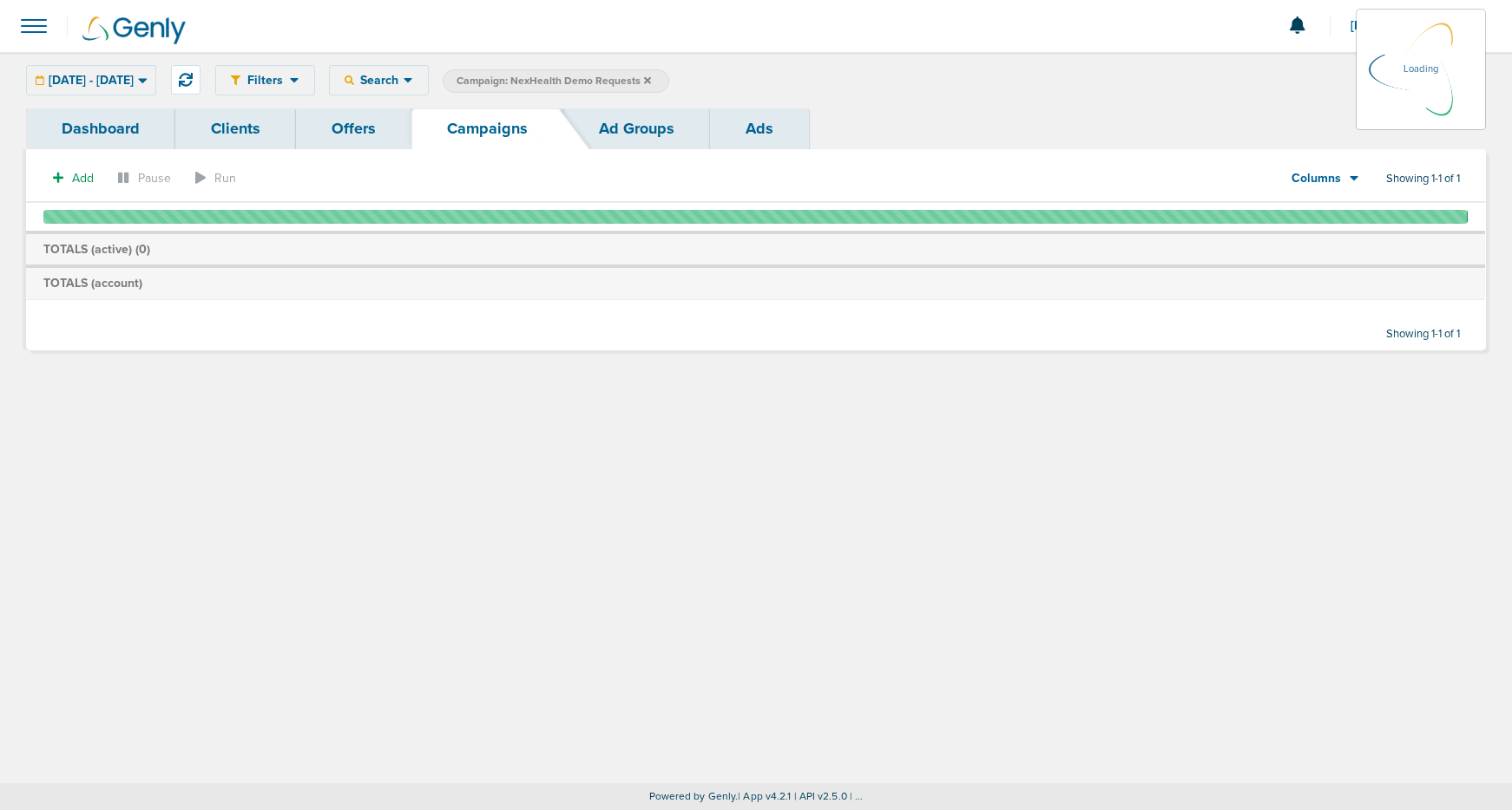
click at [651, 79] on icon at bounding box center [647, 79] width 7 height 7
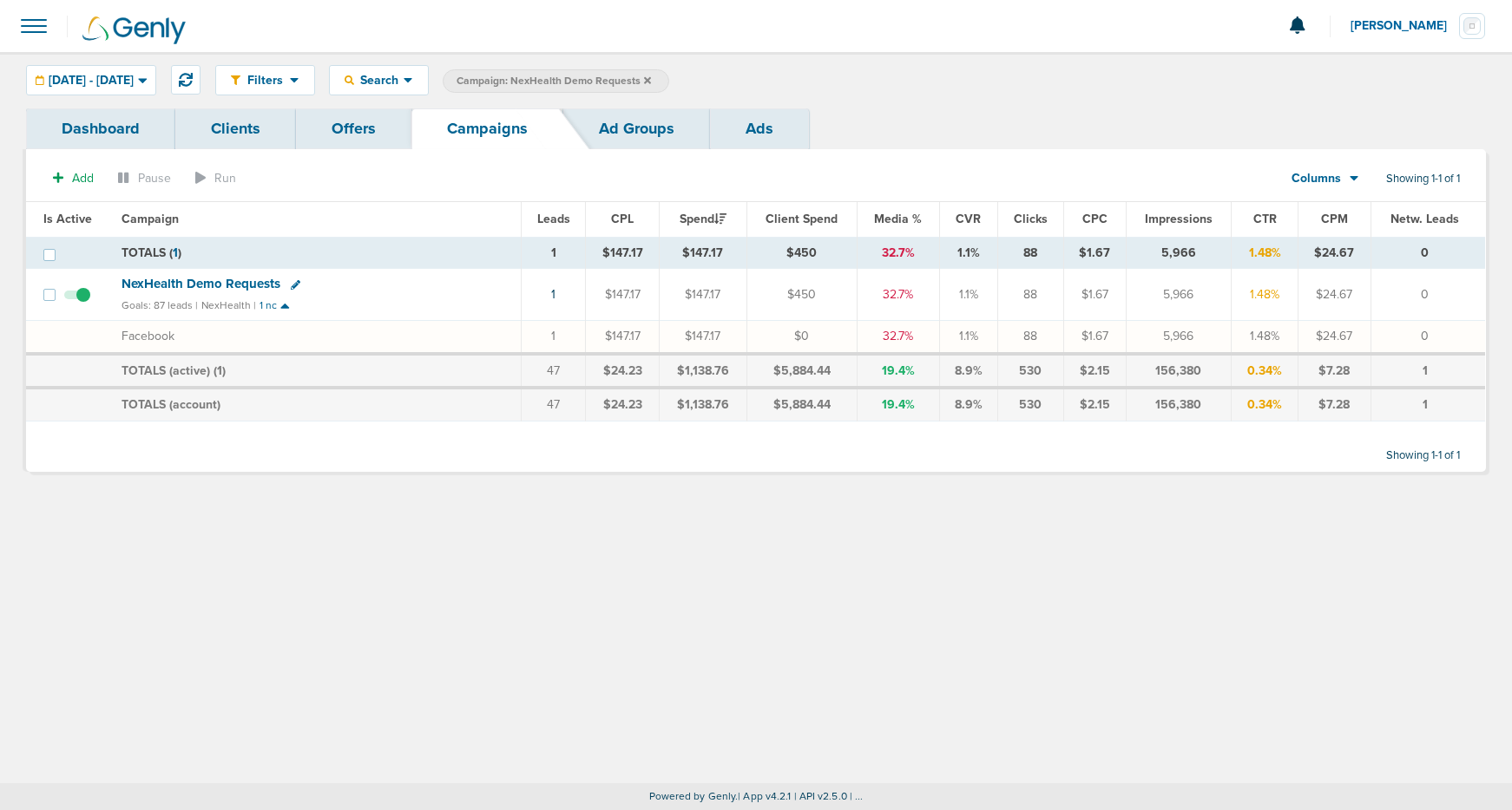
click at [651, 82] on icon at bounding box center [647, 80] width 7 height 10
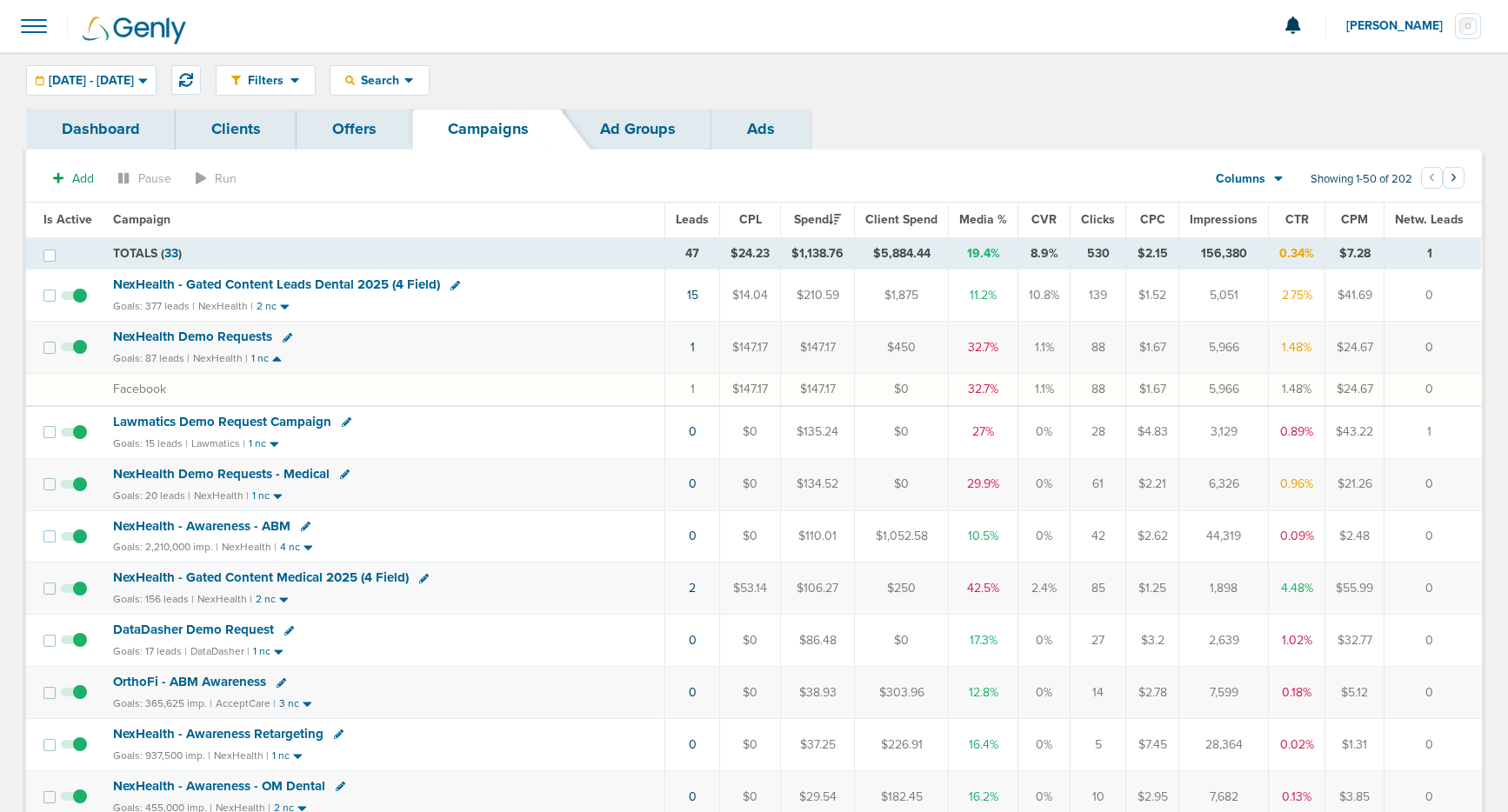
click at [274, 358] on icon at bounding box center [277, 358] width 9 height 15
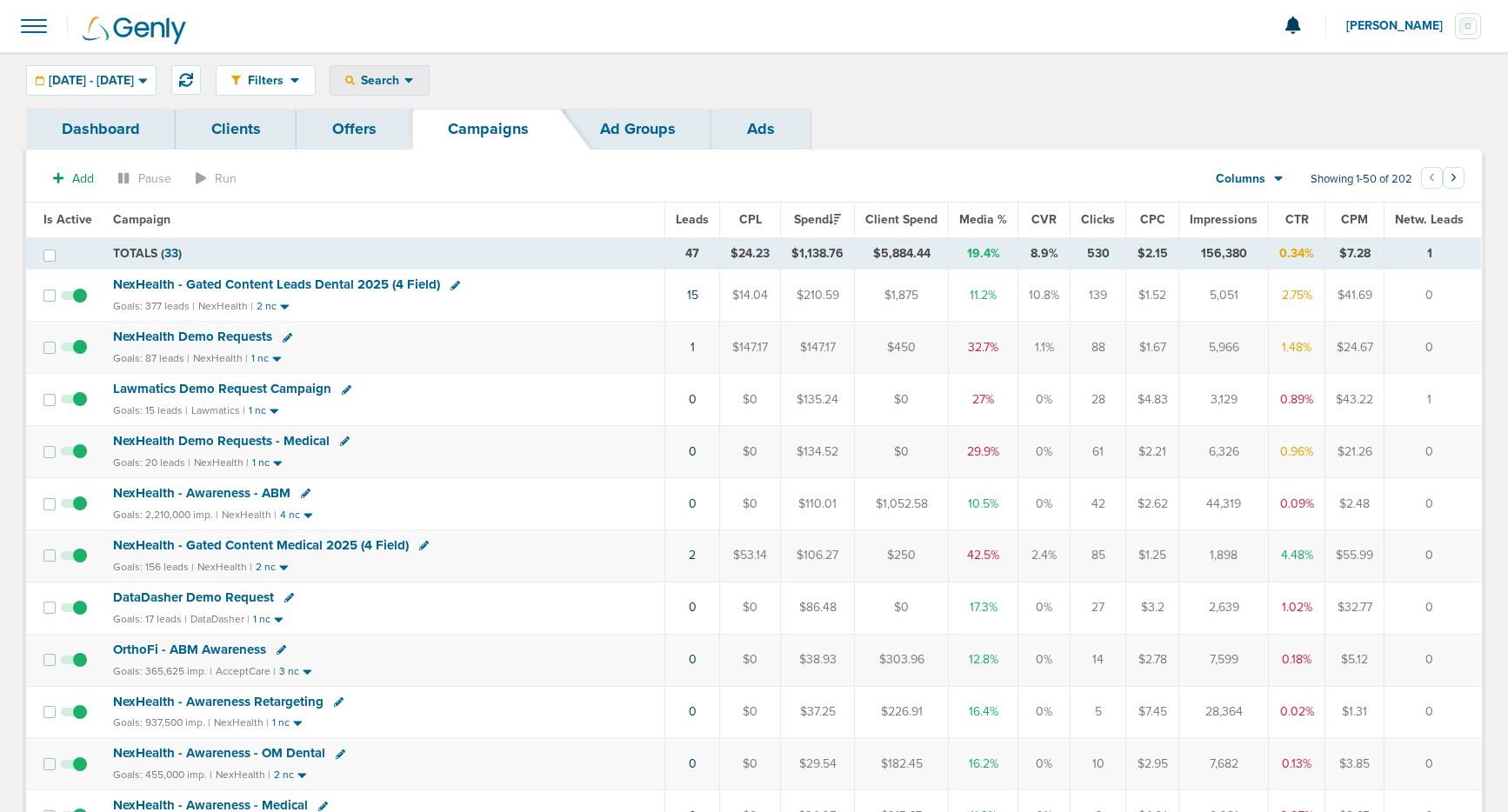
click at [414, 77] on icon at bounding box center [409, 80] width 9 height 15
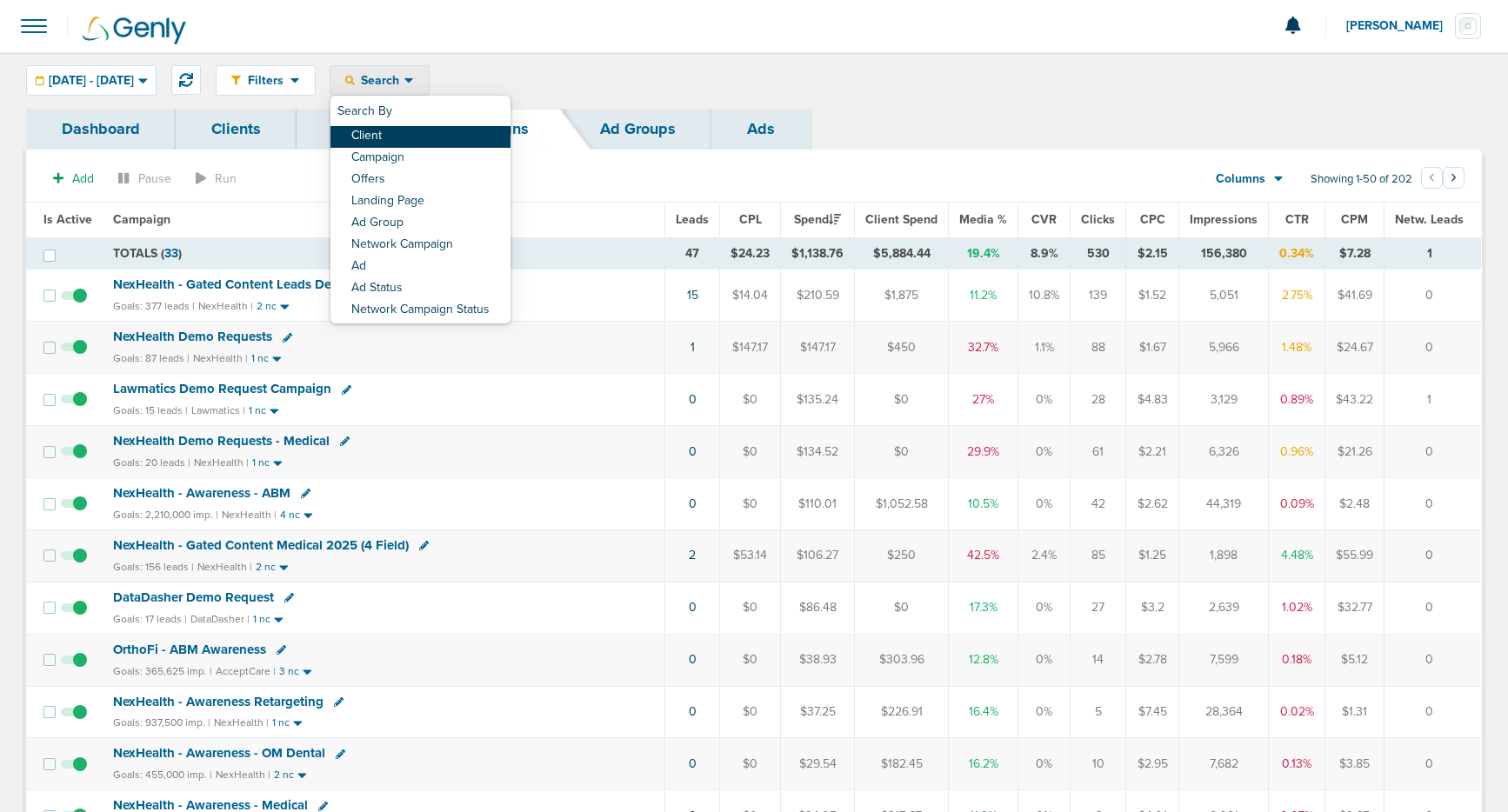
click at [451, 136] on link "Client" at bounding box center [420, 136] width 180 height 21
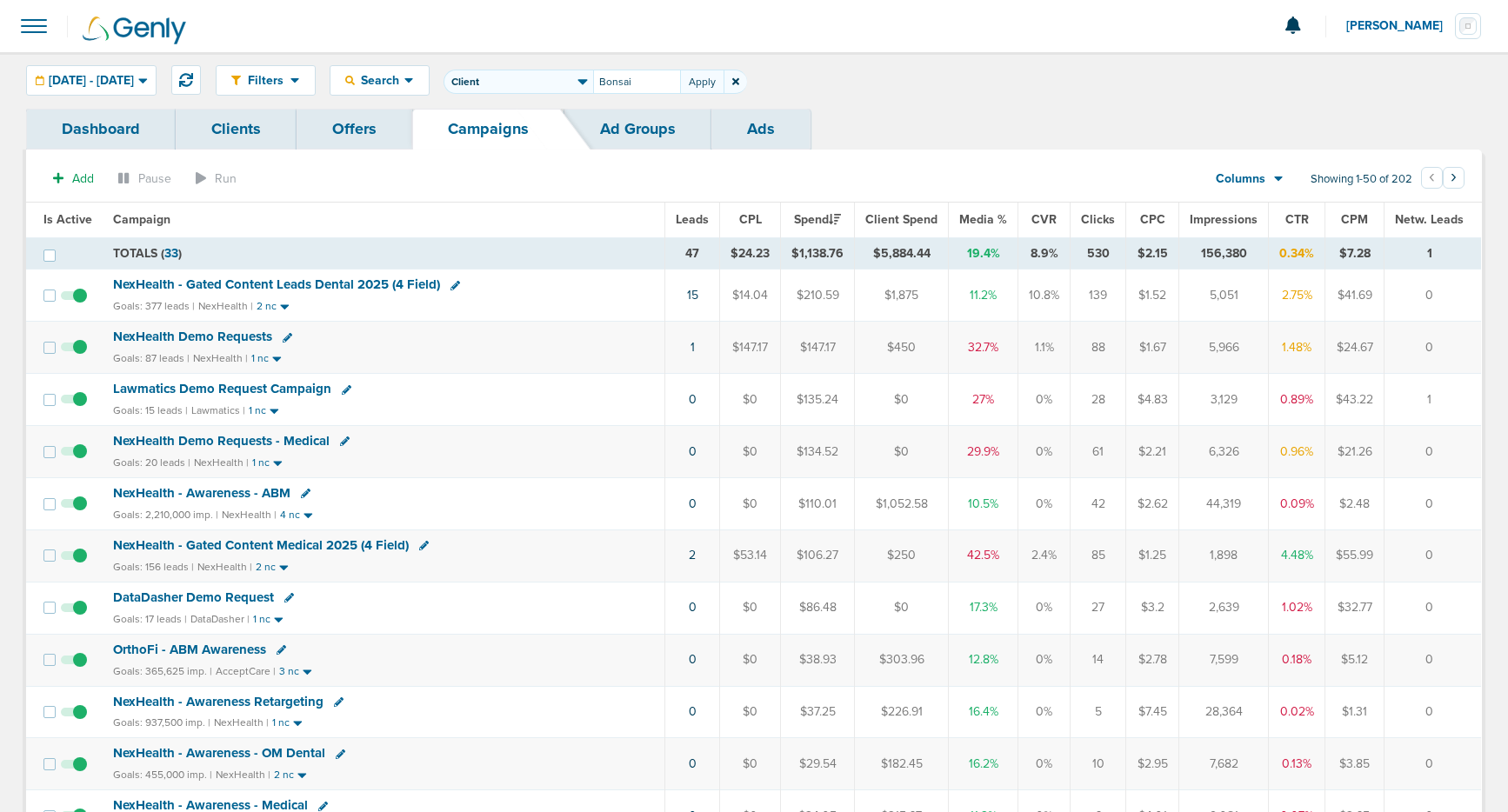
type input "Bonsai"
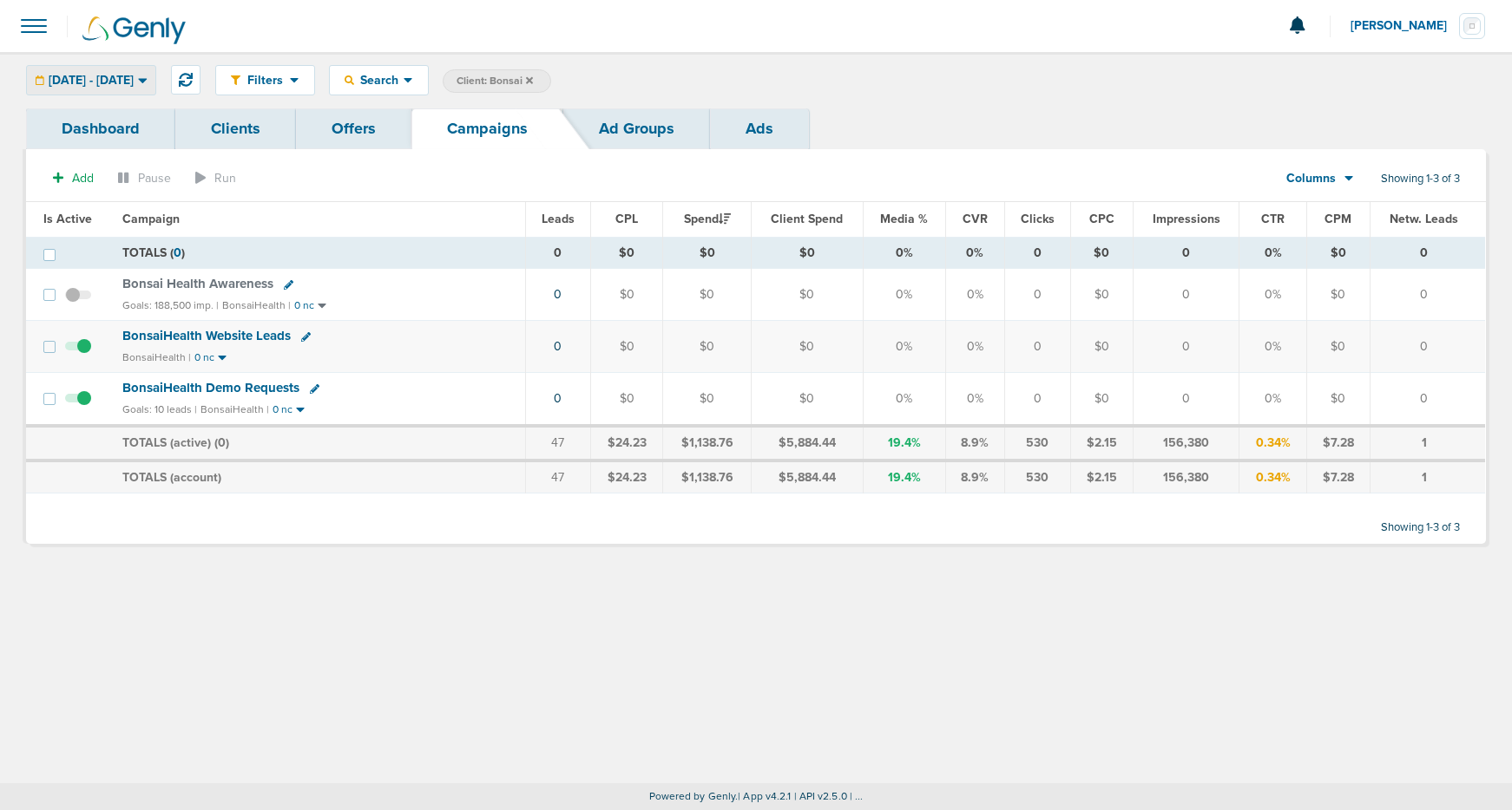
click at [133, 74] on span "[DATE] - [DATE]" at bounding box center [90, 80] width 85 height 12
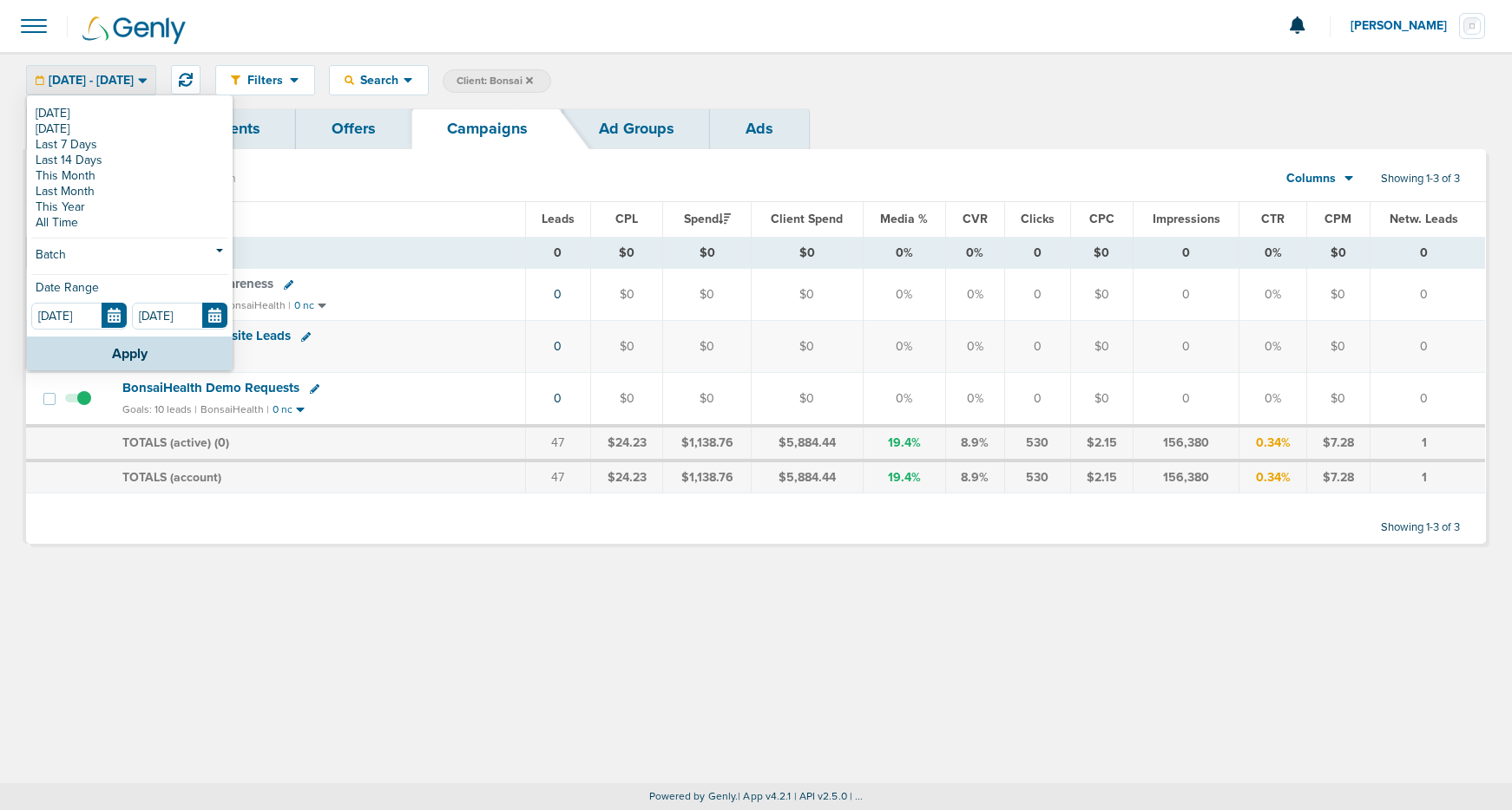
click at [133, 74] on span "[DATE] - [DATE]" at bounding box center [90, 80] width 85 height 12
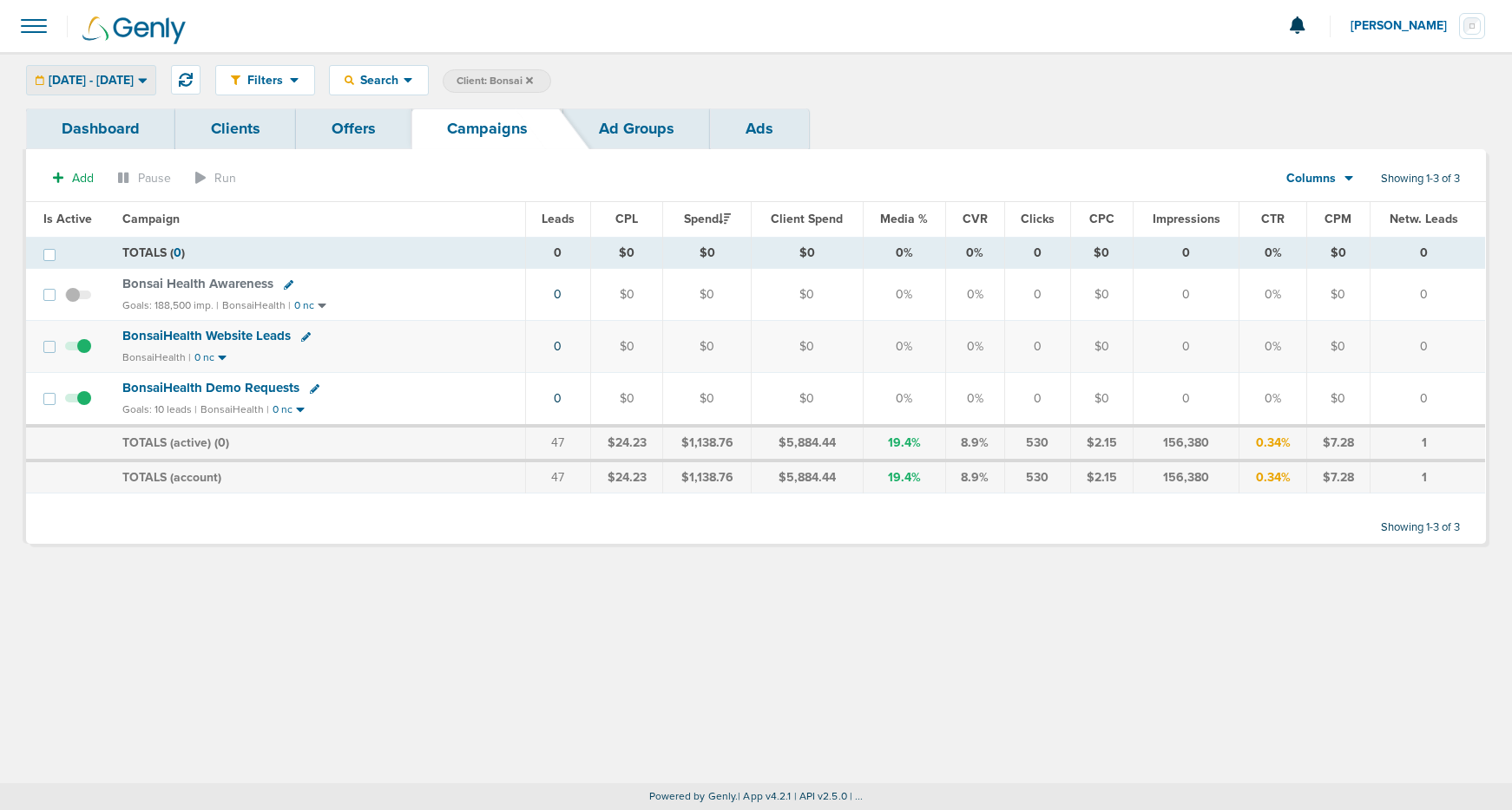
click at [150, 70] on div "[DATE] - [DATE]" at bounding box center [91, 80] width 129 height 29
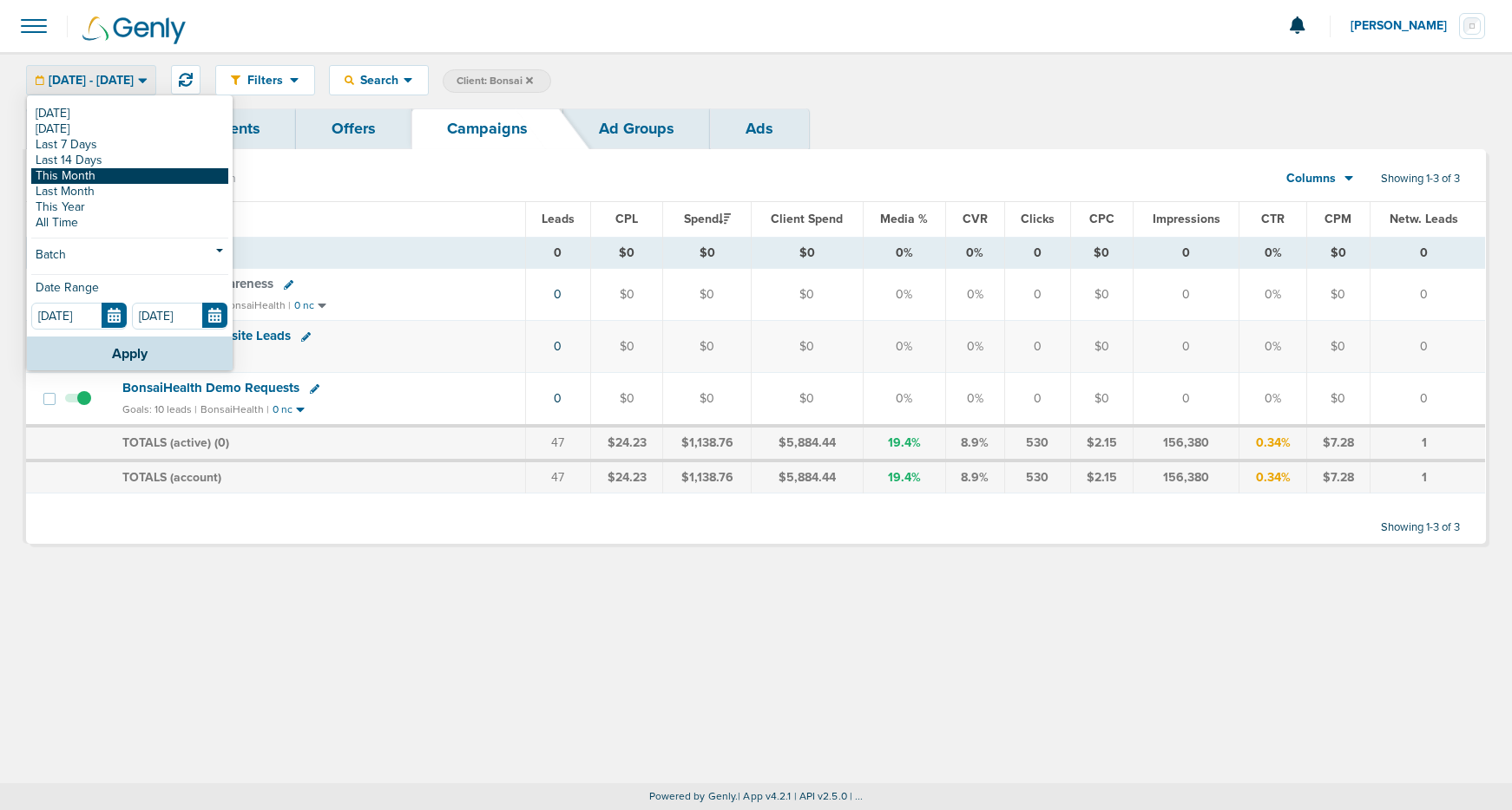
click at [120, 178] on link "This Month" at bounding box center [129, 176] width 197 height 16
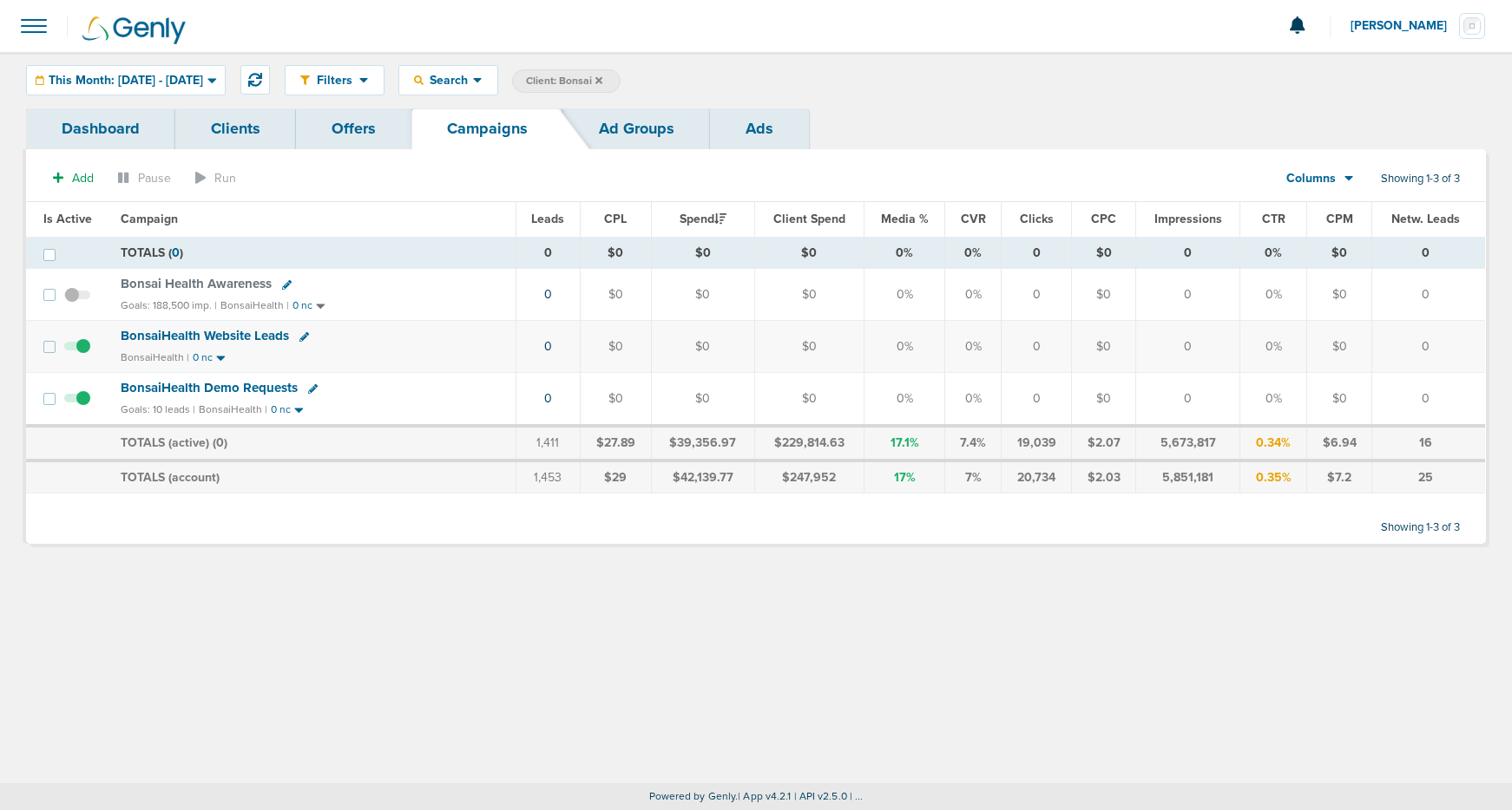
click at [602, 81] on icon at bounding box center [598, 79] width 7 height 7
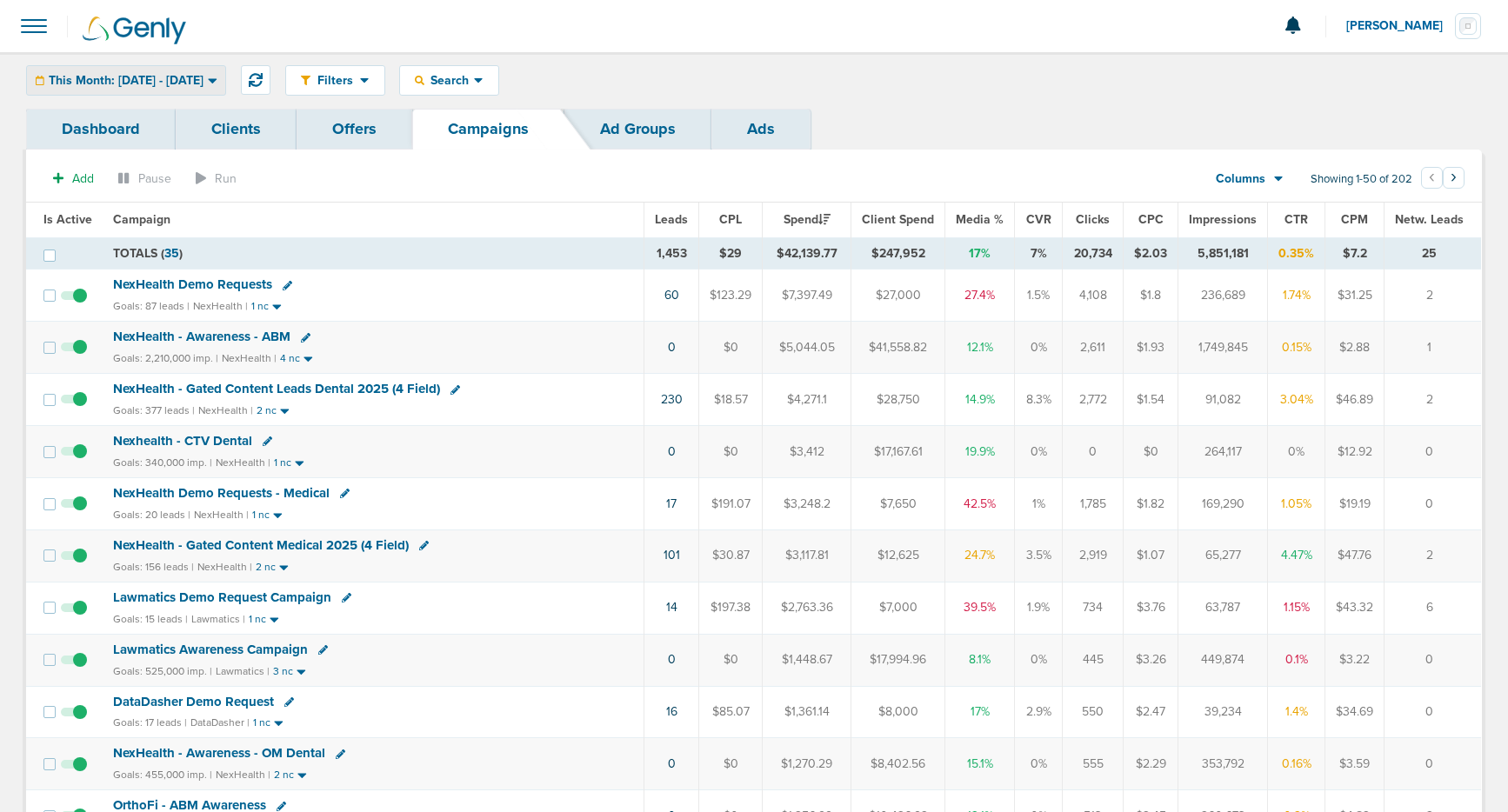
click at [133, 78] on span "This Month: [DATE] - [DATE]" at bounding box center [126, 80] width 155 height 12
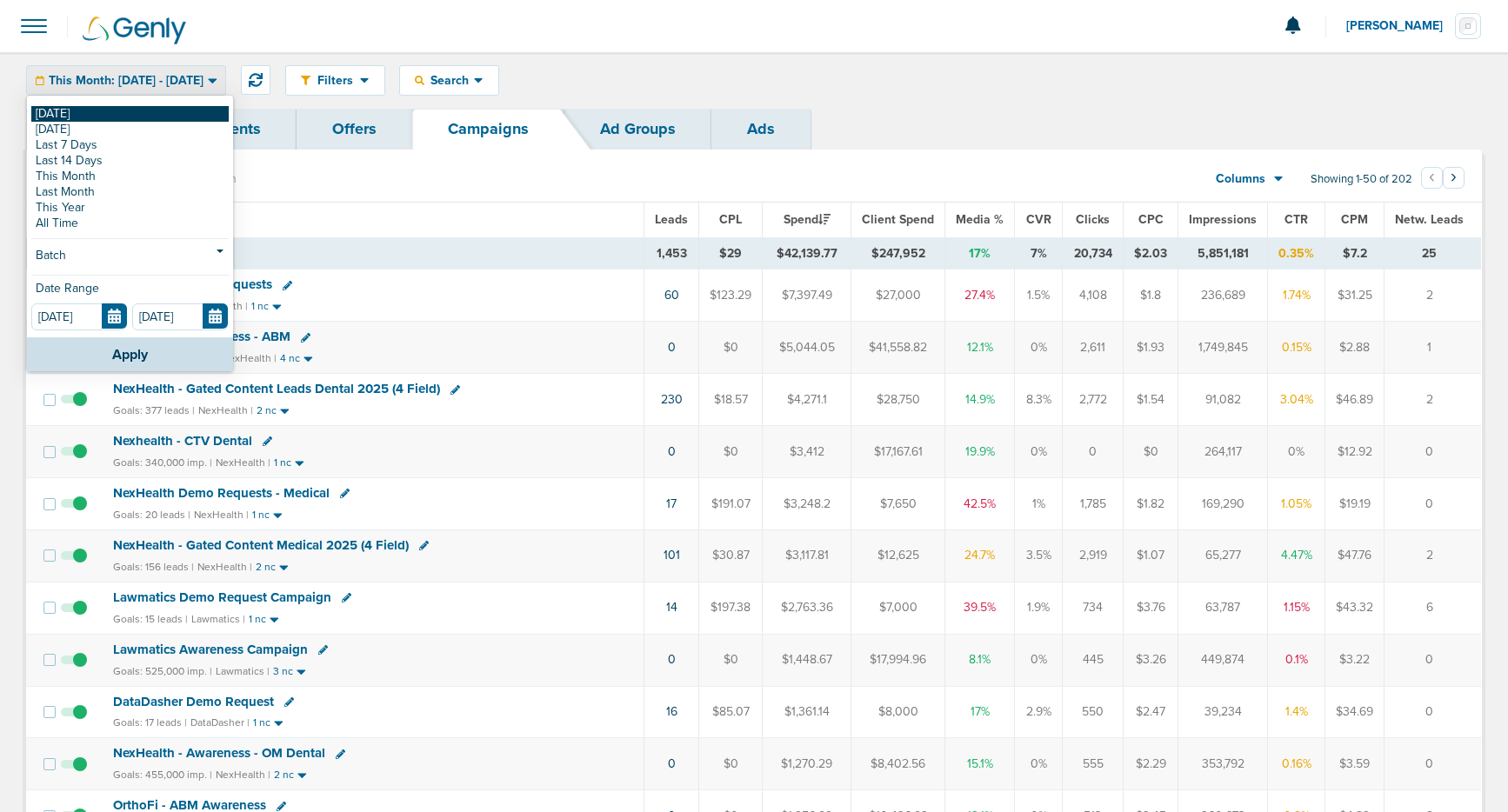
click at [110, 108] on link "[DATE]" at bounding box center [130, 114] width 197 height 16
